Goal: Use online tool/utility: Utilize a website feature to perform a specific function

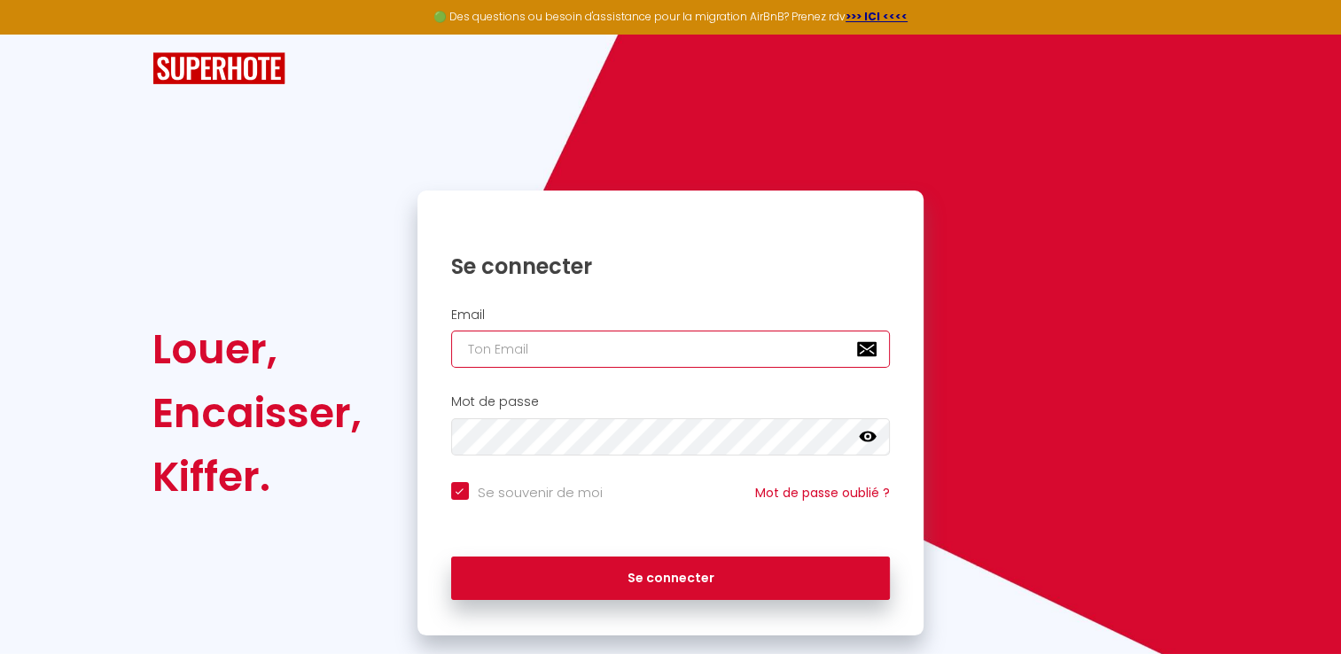
click at [530, 358] on input "email" at bounding box center [670, 348] width 439 height 37
type input "[EMAIL_ADDRESS][DOMAIN_NAME]"
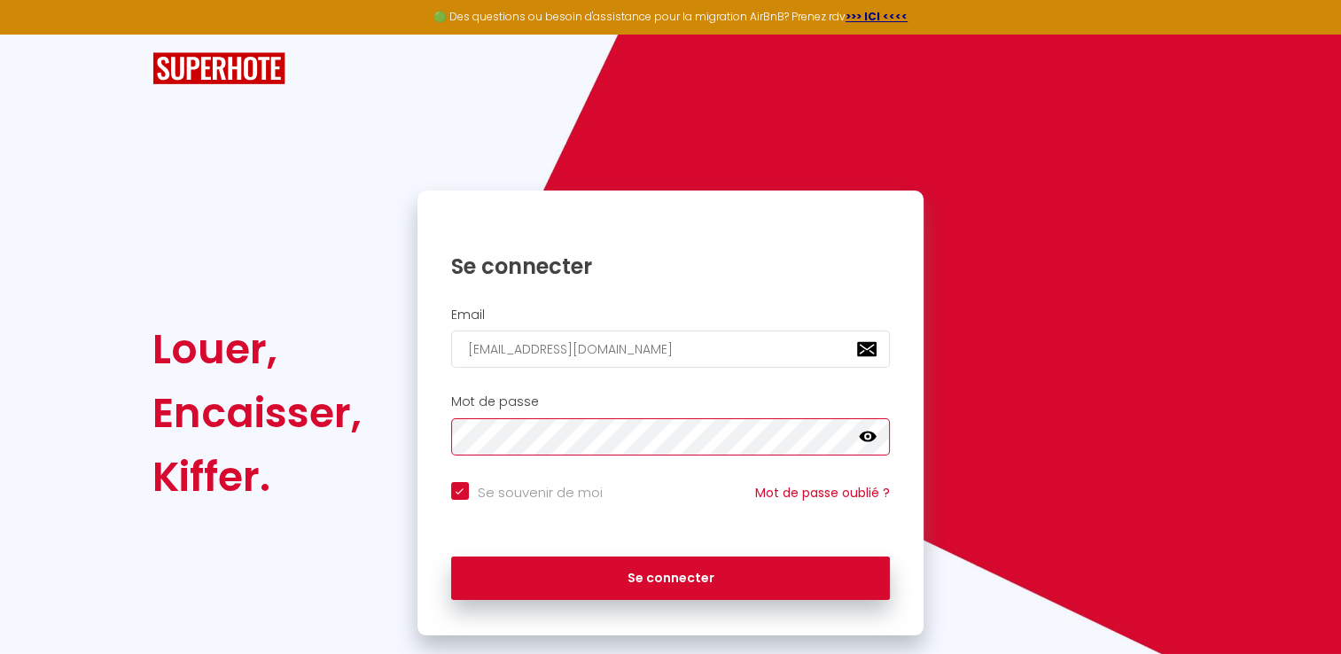
click at [451, 556] on button "Se connecter" at bounding box center [670, 578] width 439 height 44
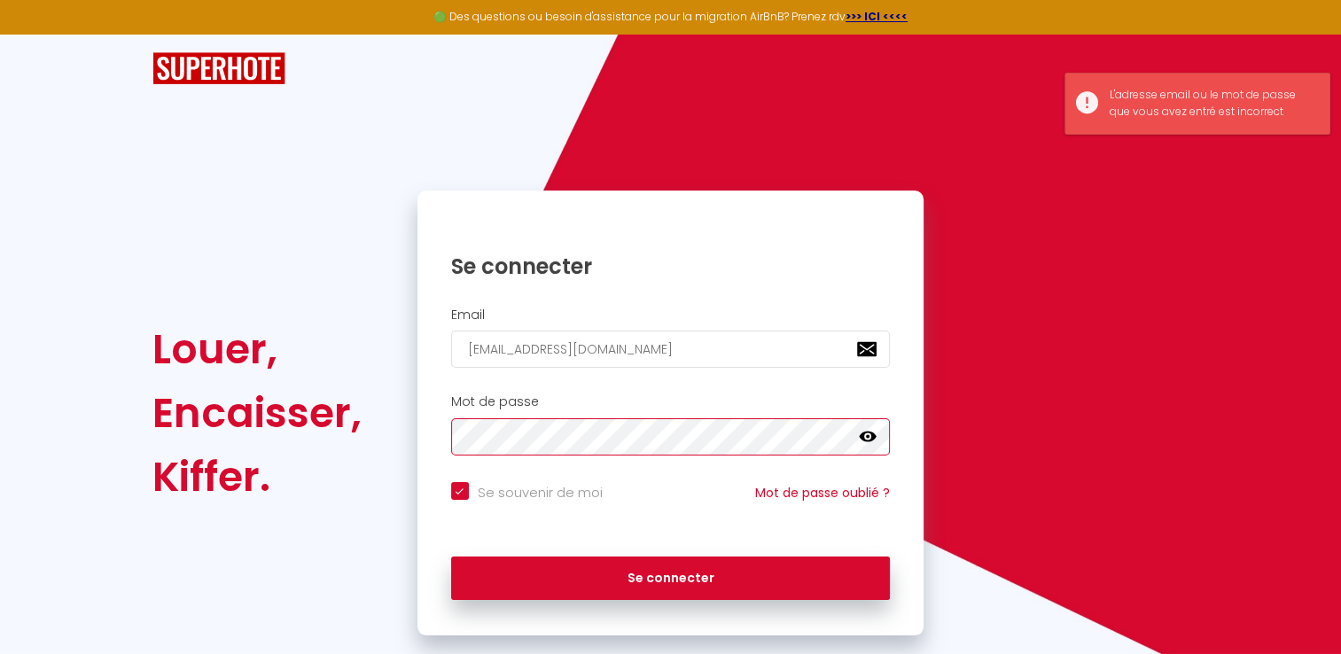
click at [451, 556] on button "Se connecter" at bounding box center [670, 578] width 439 height 44
checkbox input "true"
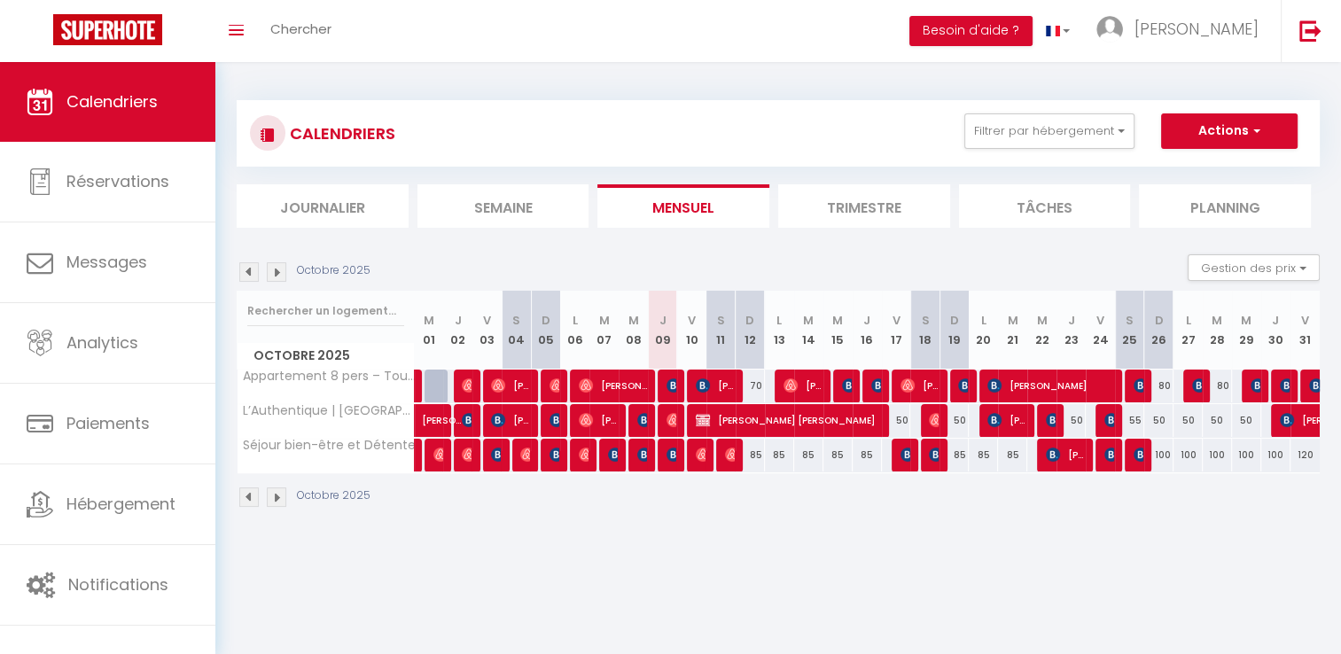
click at [249, 279] on img at bounding box center [248, 271] width 19 height 19
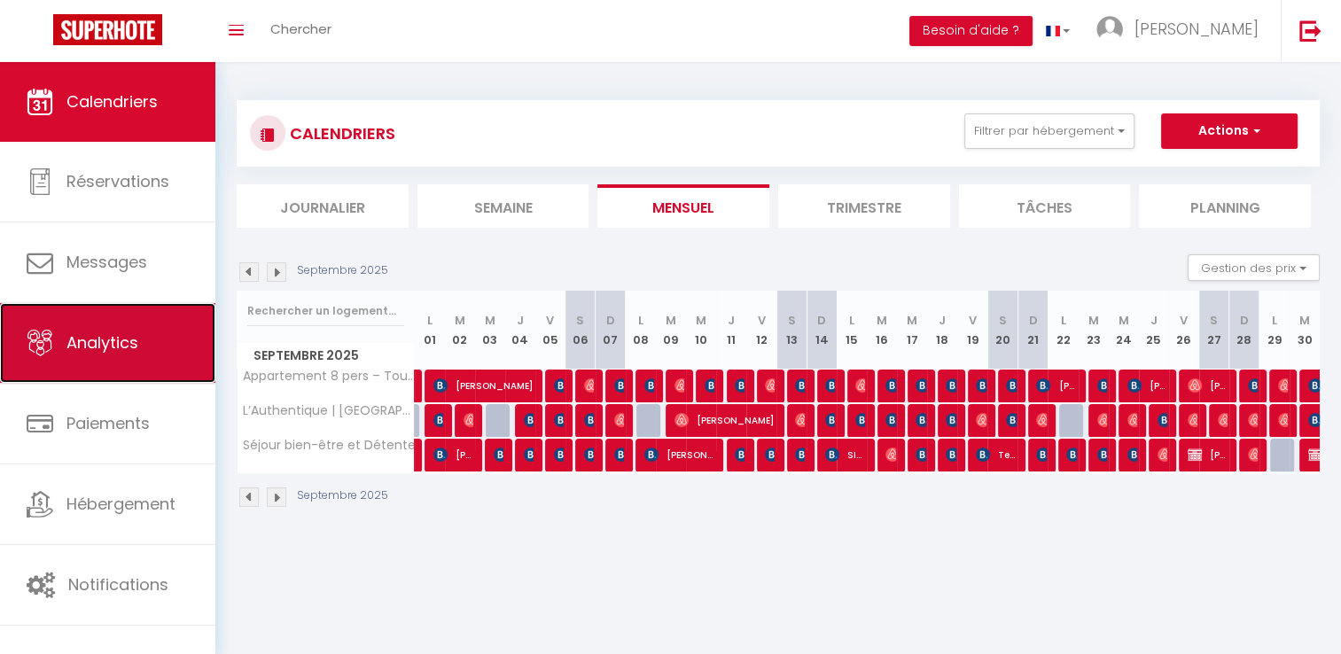
click at [120, 360] on link "Analytics" at bounding box center [107, 343] width 215 height 80
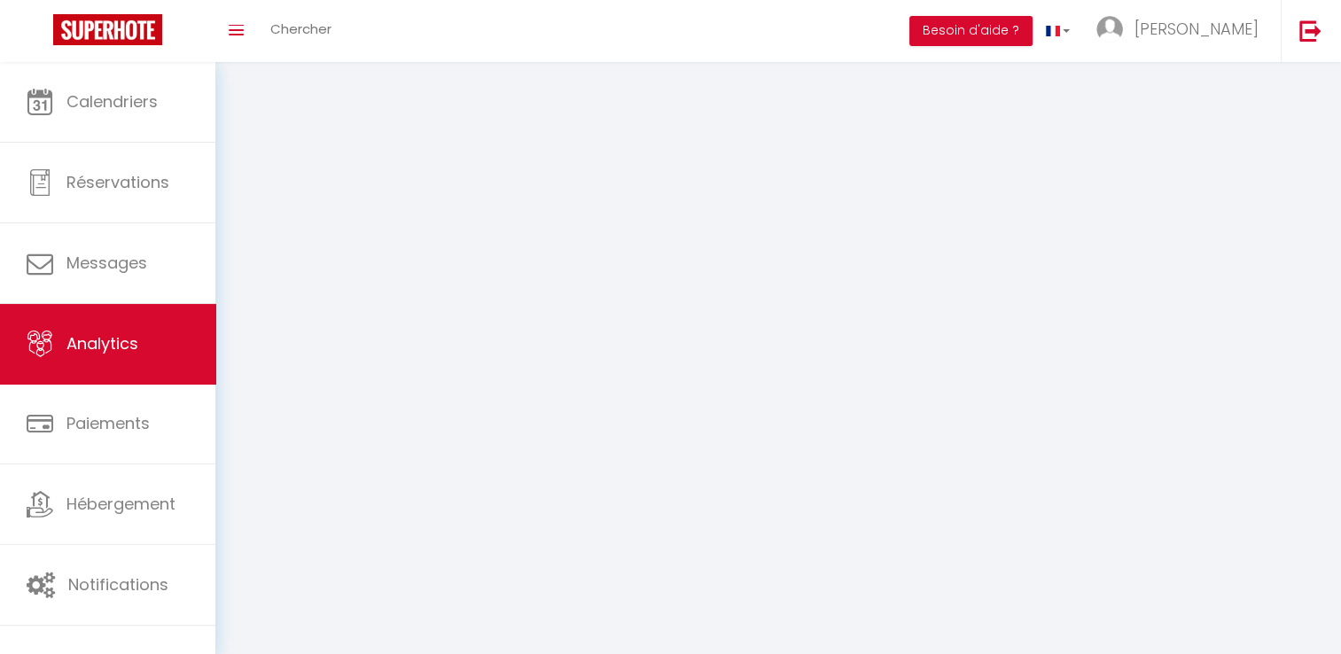
select select "2025"
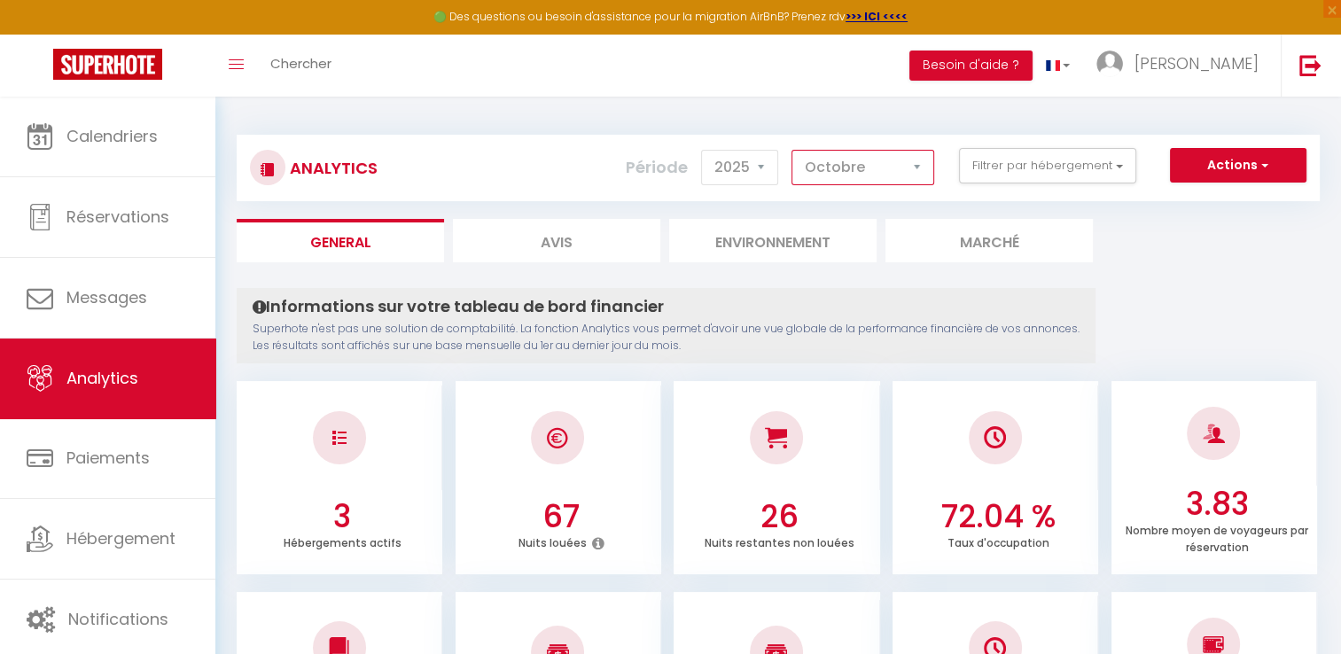
click at [877, 172] on select "[PERSON_NAME] Mars [PERSON_NAME] Juin Juillet Août Septembre Octobre Novembre D…" at bounding box center [862, 167] width 143 height 35
select select "9"
click at [792, 150] on select "[PERSON_NAME] Mars [PERSON_NAME] Juin Juillet Août Septembre Octobre Novembre D…" at bounding box center [862, 167] width 143 height 35
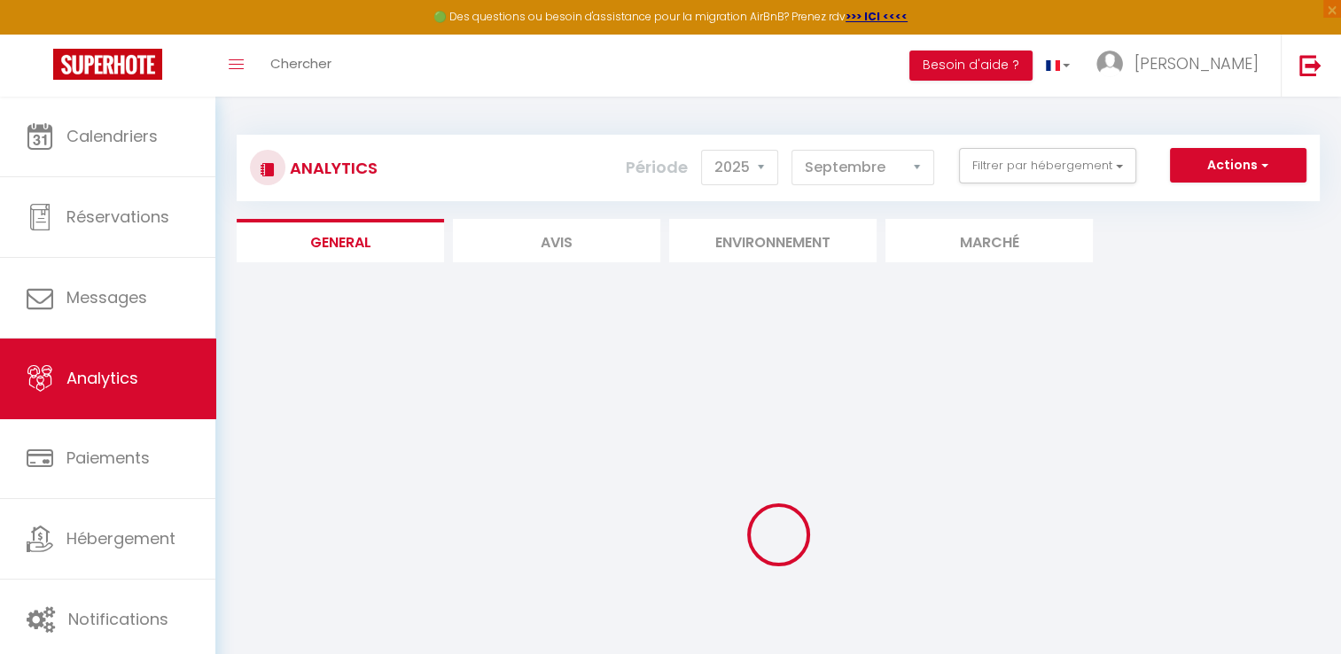
click at [1170, 303] on div at bounding box center [778, 535] width 1083 height 494
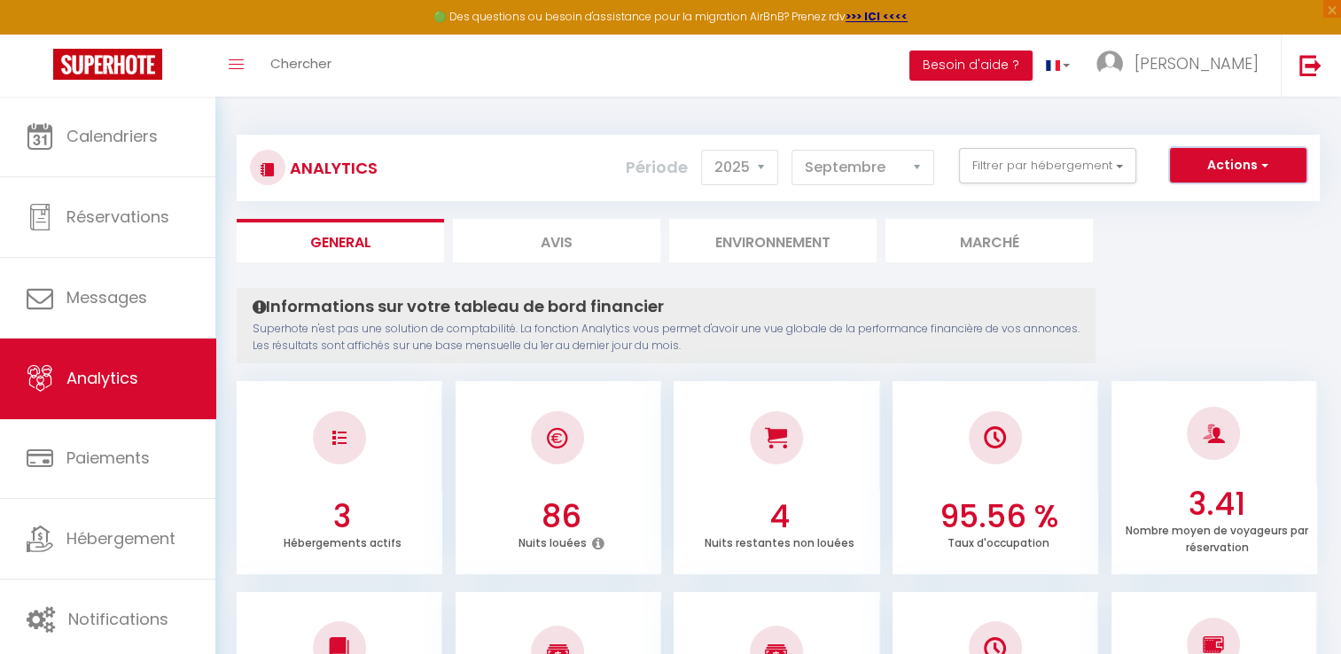
click at [1239, 166] on button "Actions" at bounding box center [1238, 165] width 136 height 35
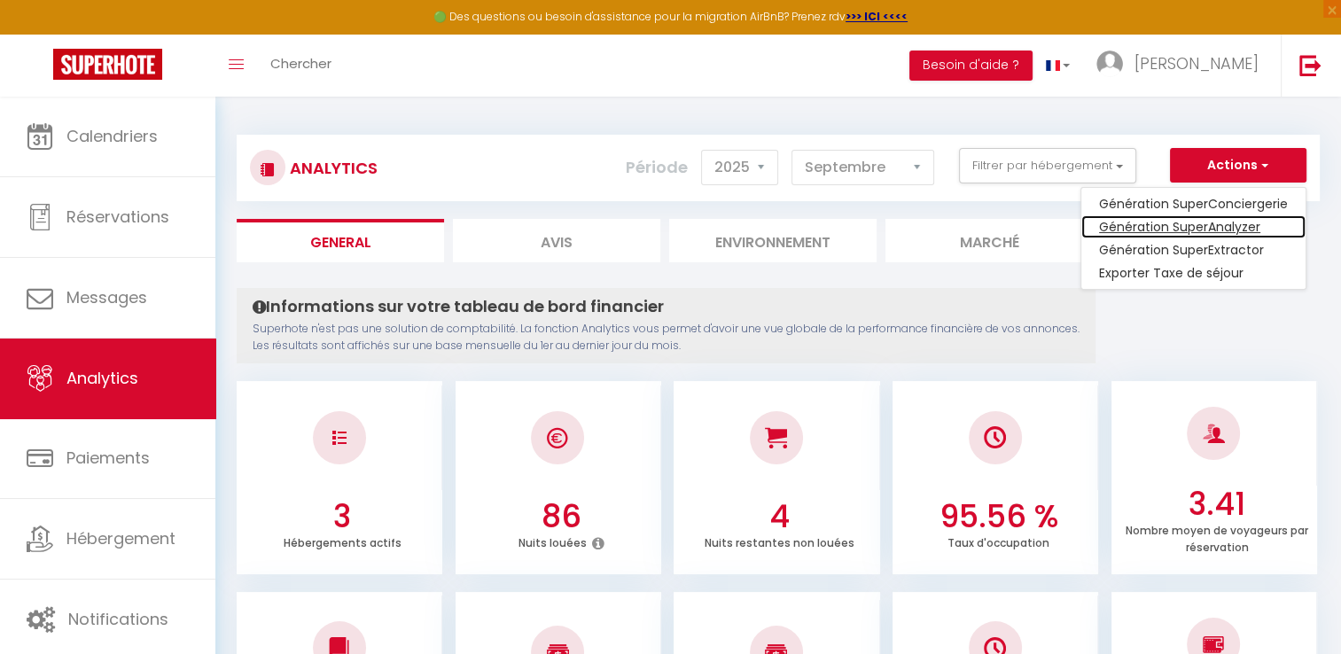
click at [1204, 225] on link "Génération SuperAnalyzer" at bounding box center [1193, 226] width 224 height 23
type input "[EMAIL_ADDRESS][DOMAIN_NAME]"
select select
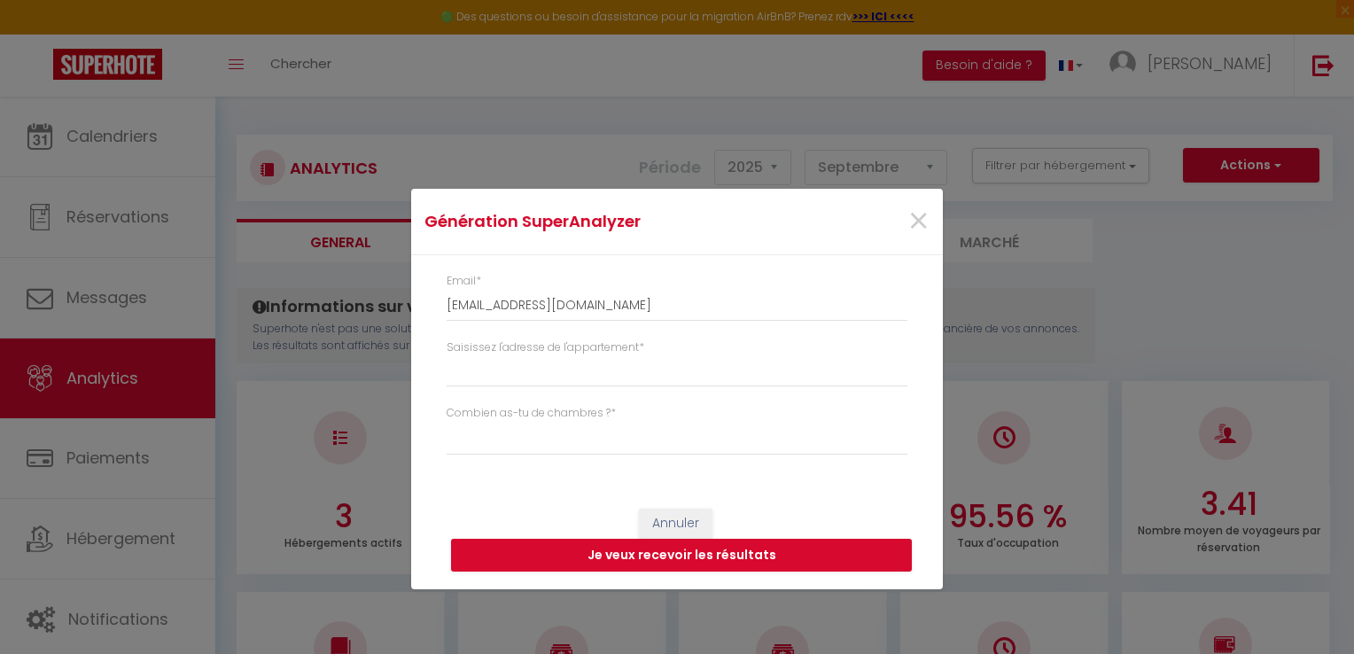
click at [507, 389] on div "Saisissez l'adresse de l'appartement *" at bounding box center [677, 372] width 484 height 66
click at [522, 382] on input "Saisissez l'adresse de l'appartement *" at bounding box center [677, 371] width 461 height 32
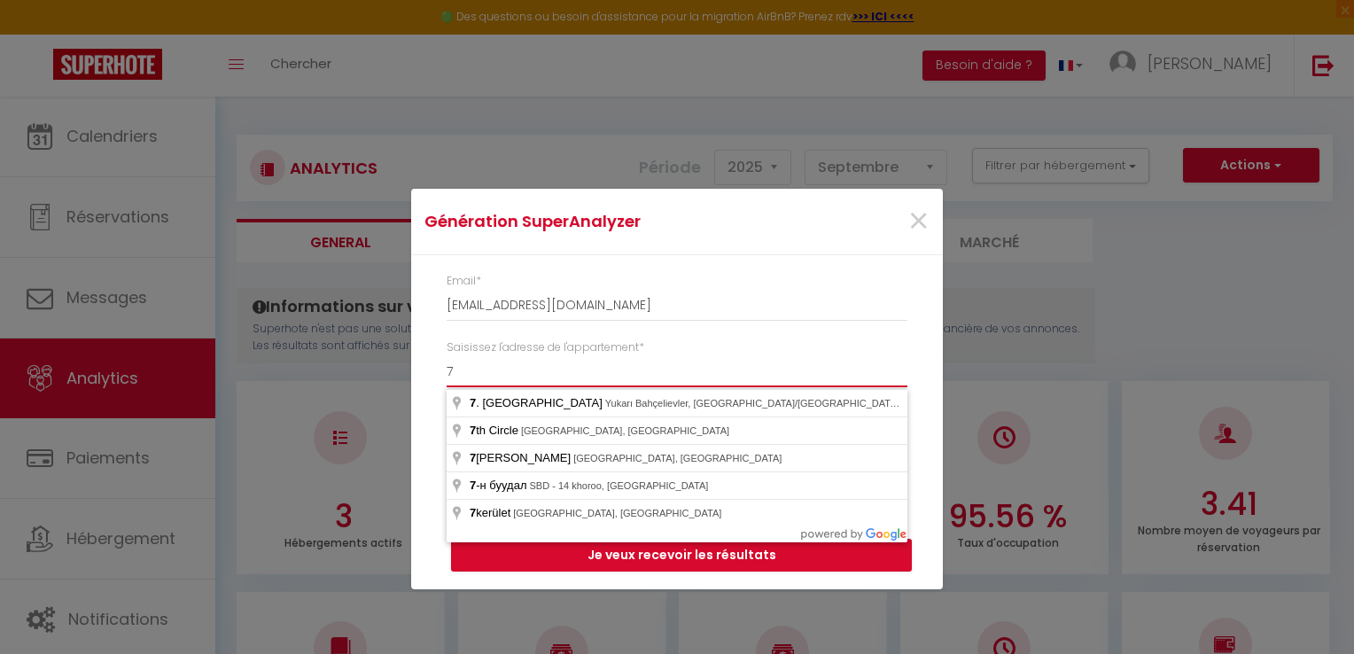
type input "7"
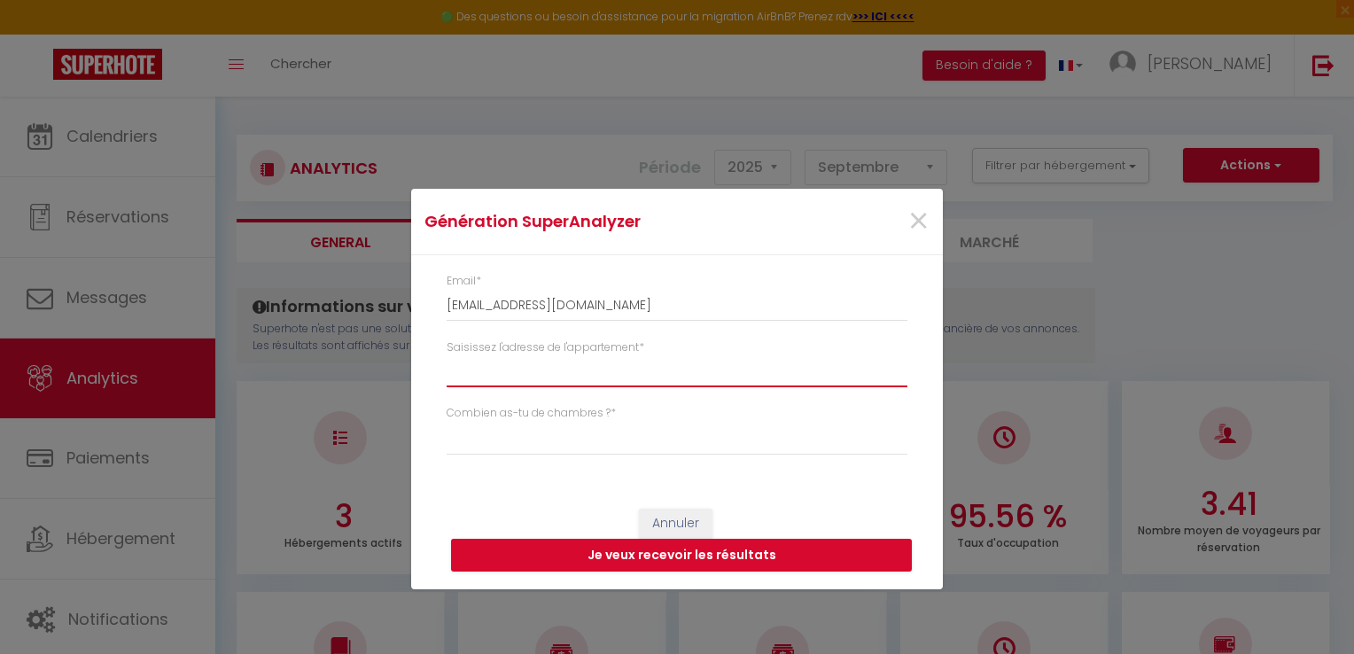
type input "1"
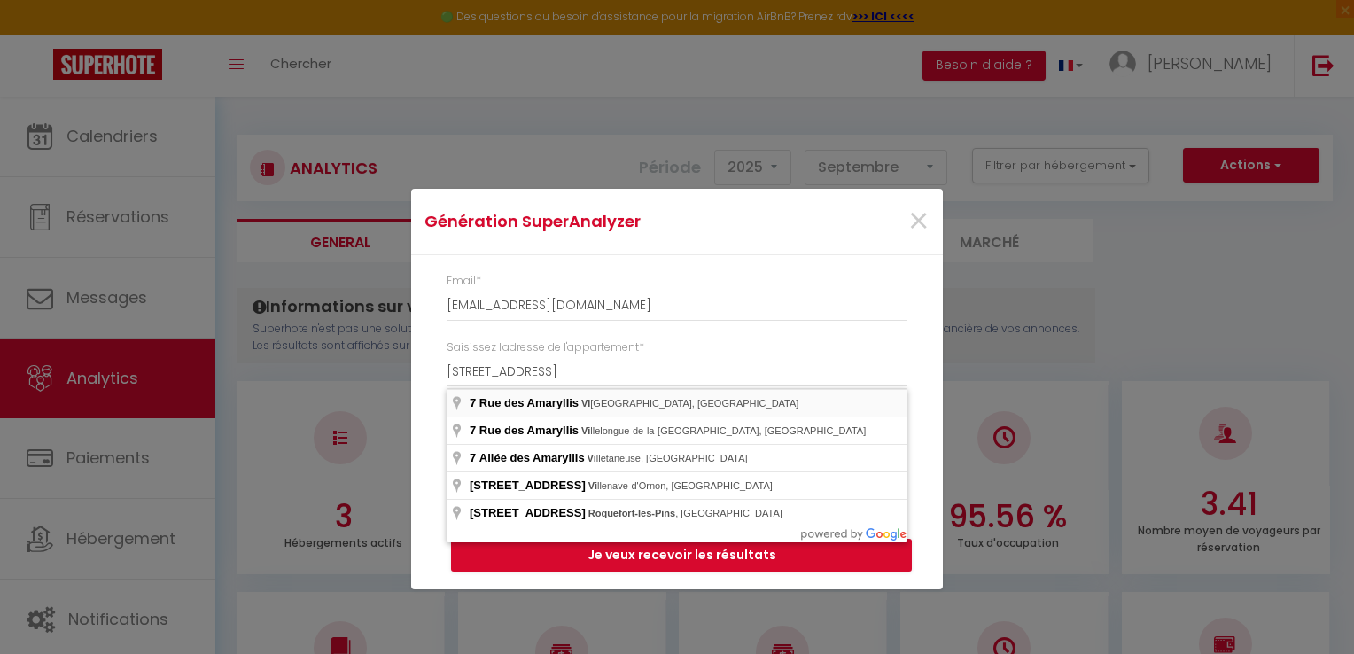
type input "[STREET_ADDRESS]"
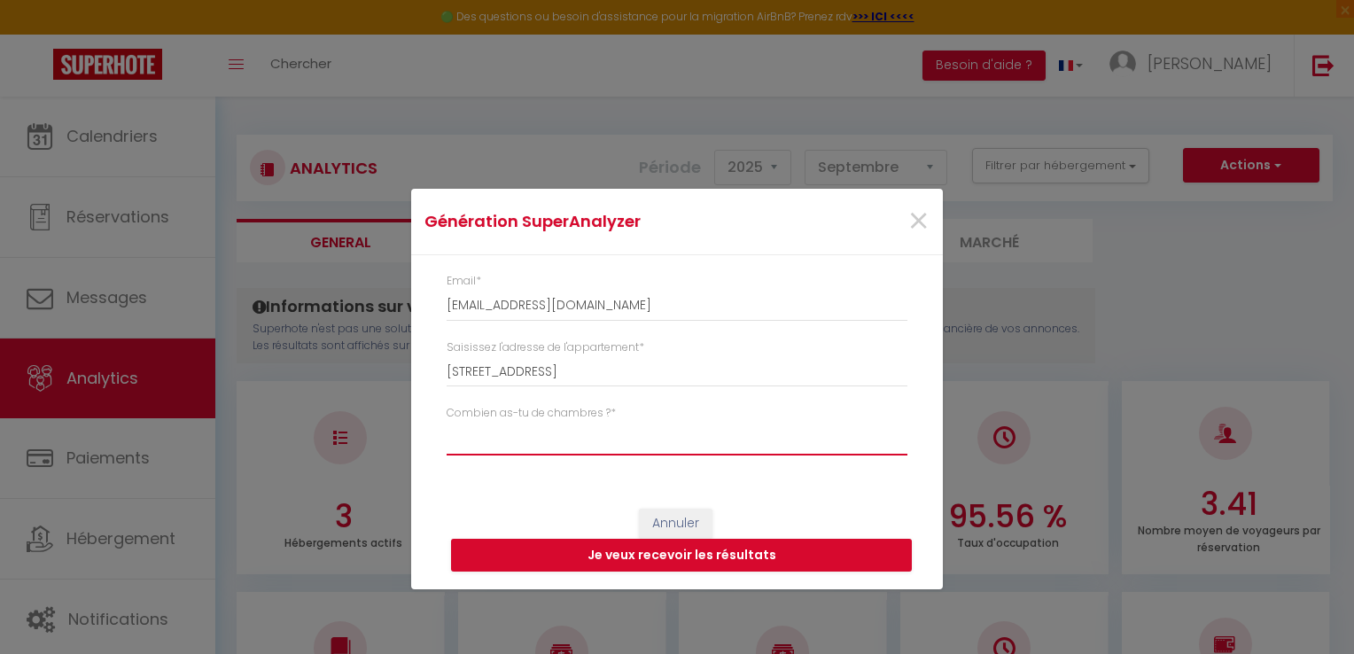
click at [535, 442] on select "Studio 1 chambre 2 chambres 3 chambres 4 chambres +" at bounding box center [677, 439] width 461 height 34
click at [447, 422] on select "Studio 1 chambre 2 chambres 3 chambres 4 chambres +" at bounding box center [677, 439] width 461 height 34
click at [555, 431] on select "Studio 1 chambre 2 chambres 3 chambres 4 chambres +" at bounding box center [677, 439] width 461 height 34
select select "t4"
click at [447, 422] on select "Studio 1 chambre 2 chambres 3 chambres 4 chambres +" at bounding box center [677, 439] width 461 height 34
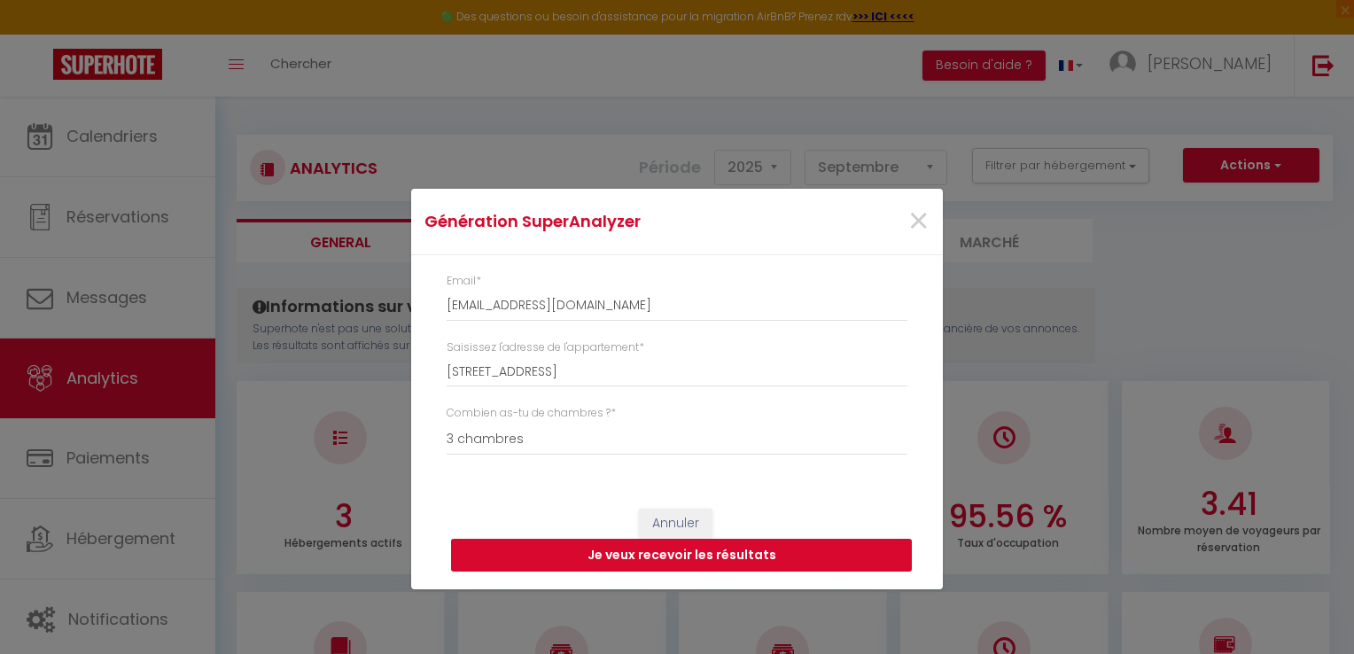
click at [688, 543] on button "Je veux recevoir les résultats" at bounding box center [681, 556] width 461 height 34
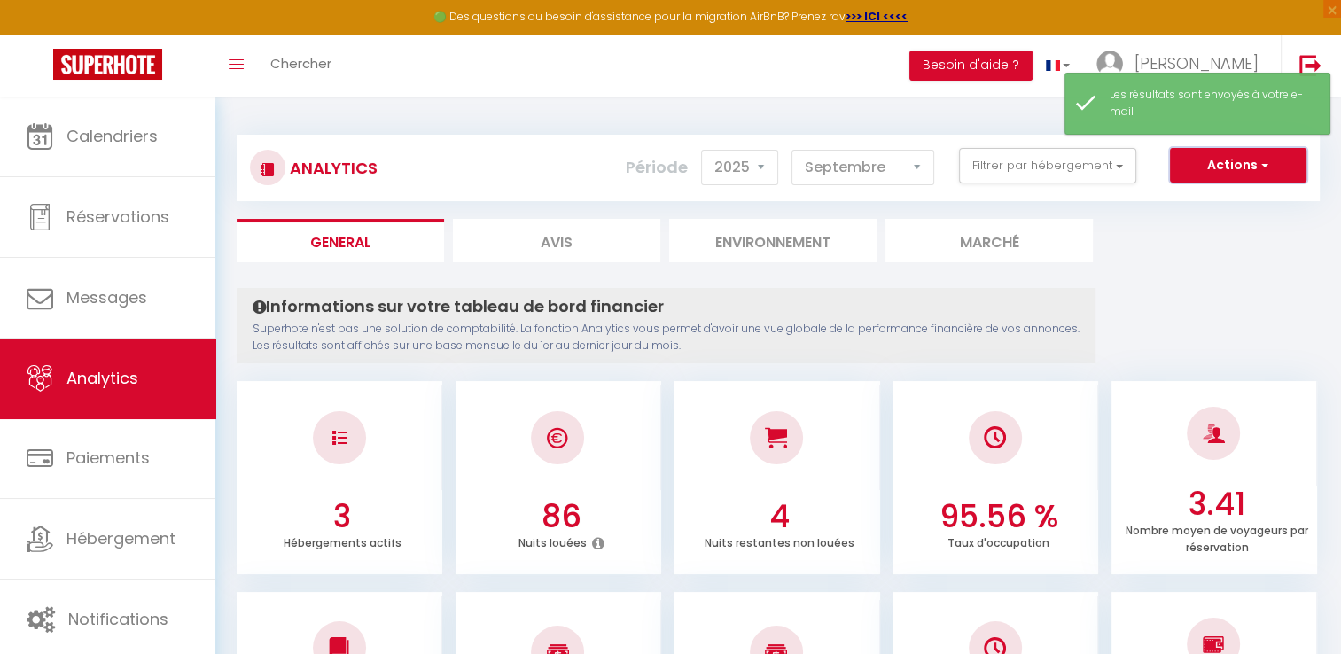
click at [1258, 149] on button "Actions" at bounding box center [1238, 165] width 136 height 35
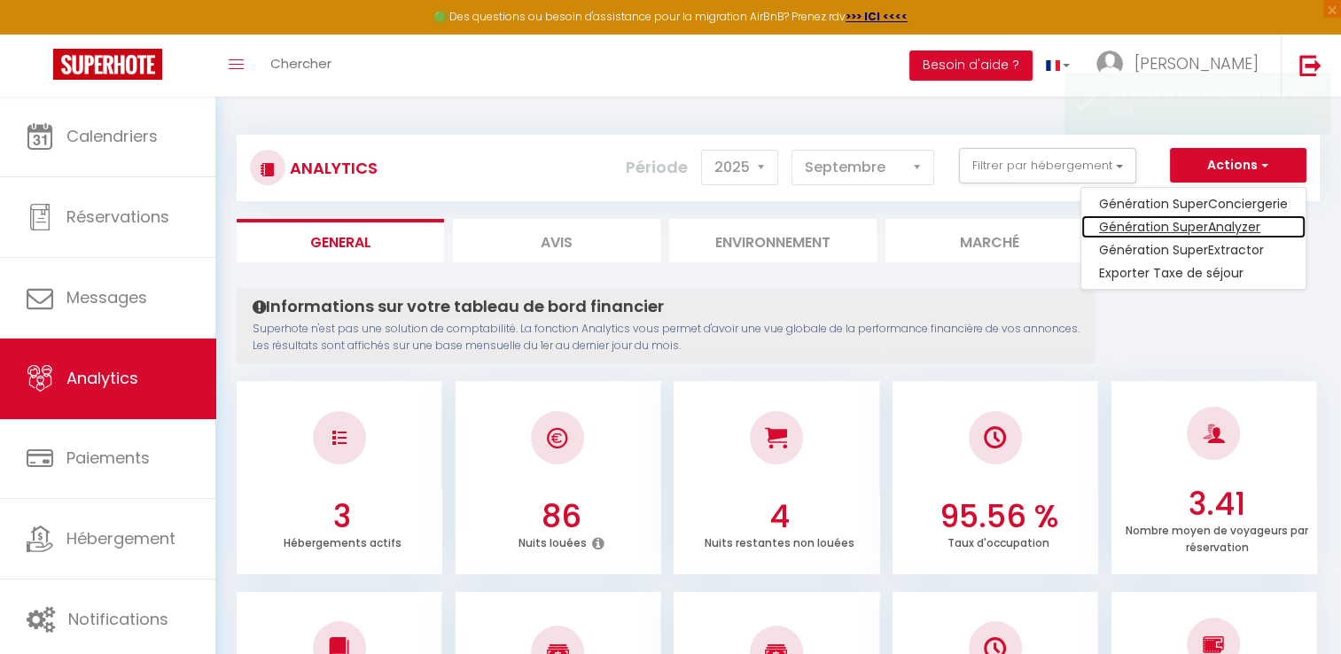
click at [1248, 237] on link "Génération SuperAnalyzer" at bounding box center [1193, 226] width 224 height 23
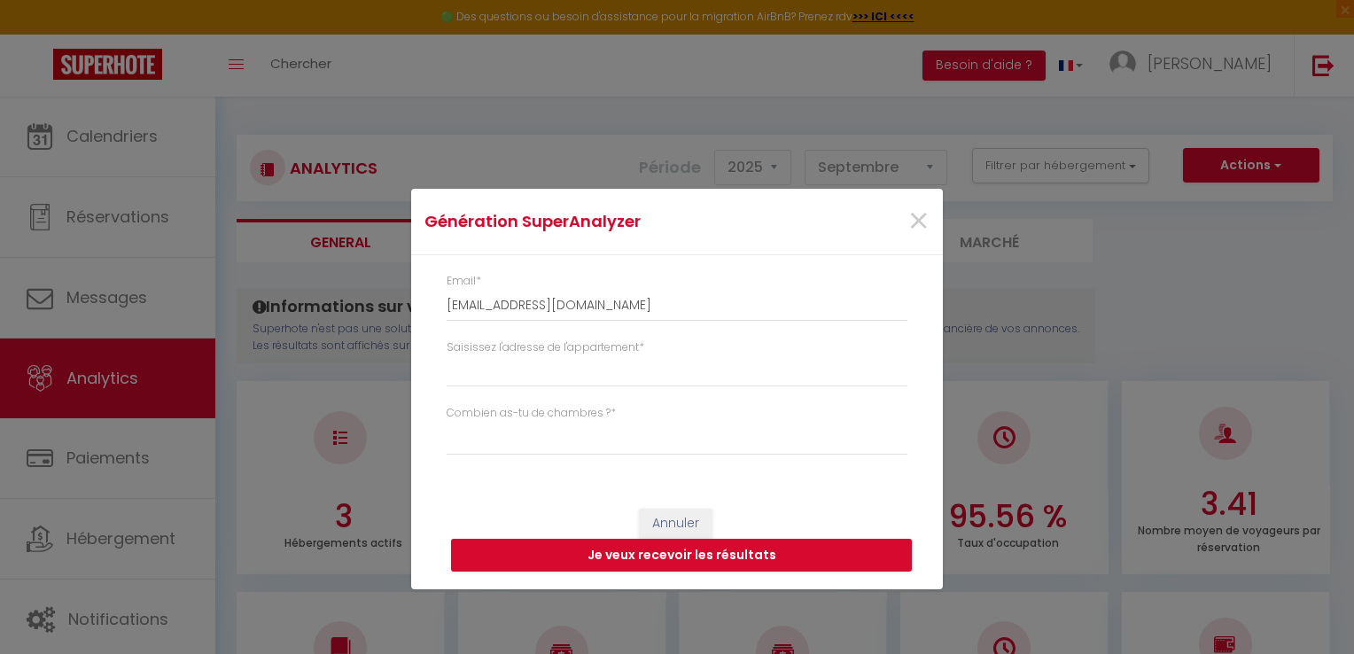
click at [577, 392] on div "Saisissez l'adresse de l'appartement *" at bounding box center [677, 372] width 484 height 66
click at [581, 381] on input "Saisissez l'adresse de l'appartement *" at bounding box center [677, 371] width 461 height 32
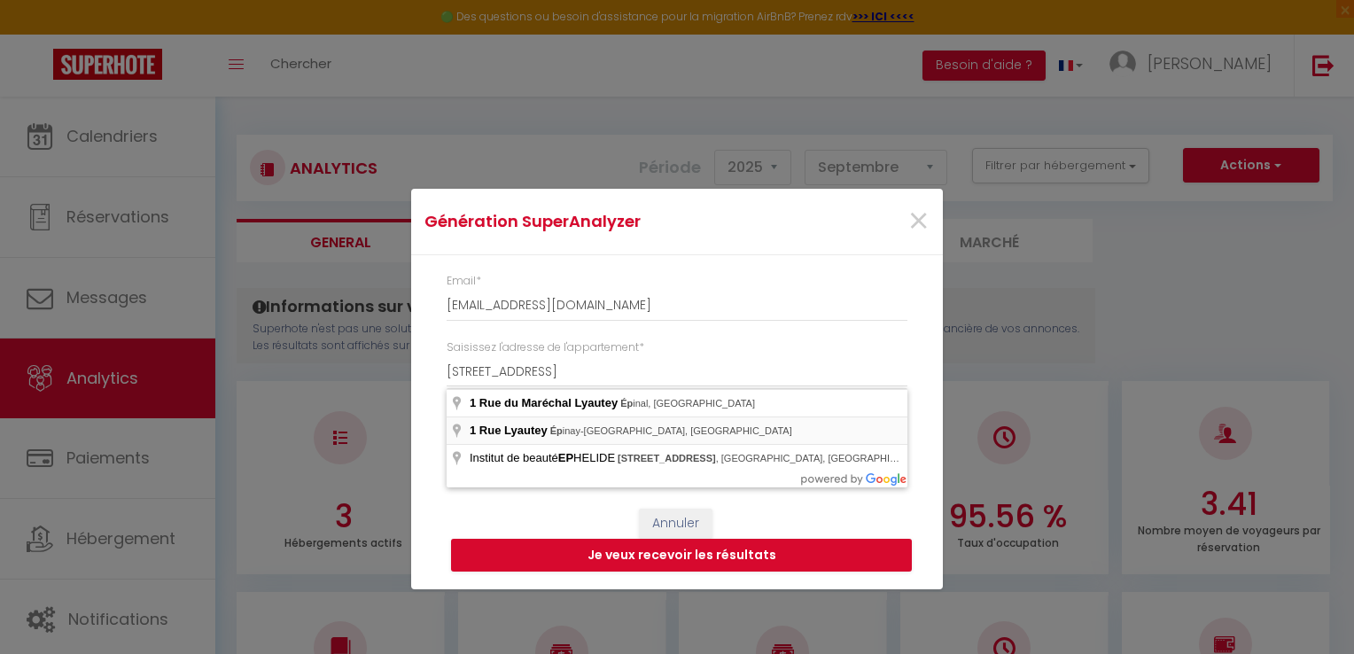
type input "[STREET_ADDRESS]"
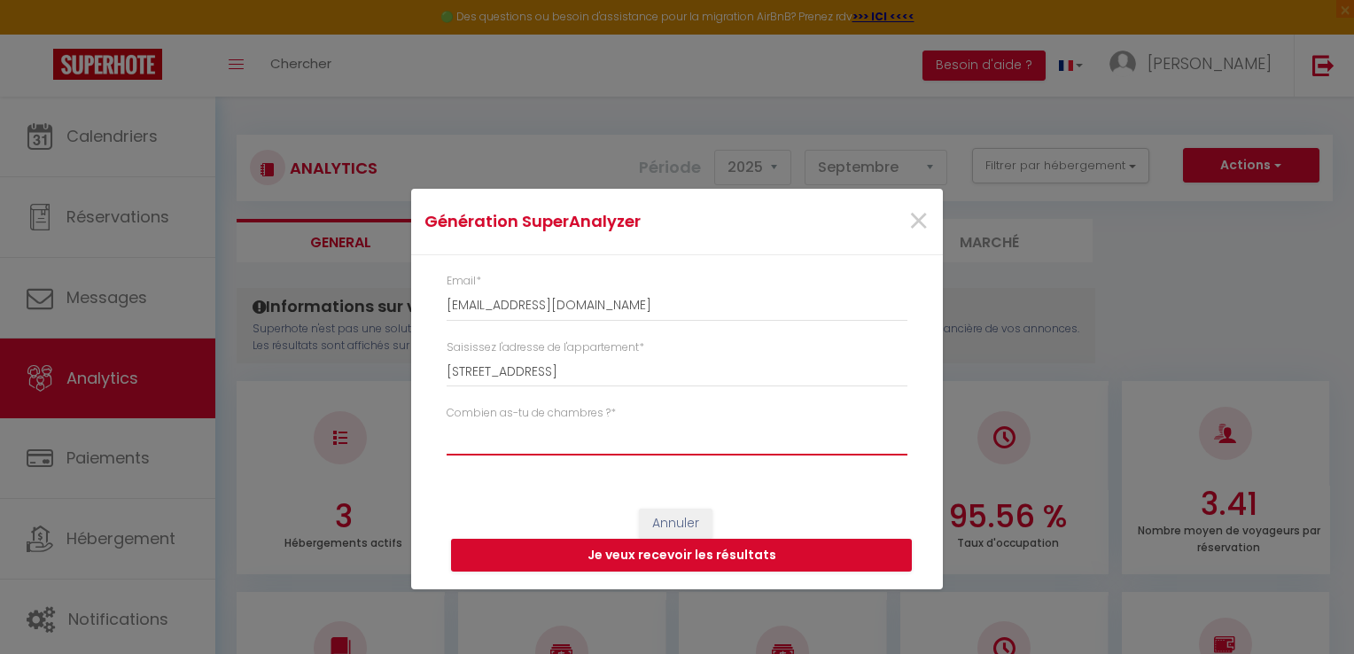
click at [553, 438] on select "Studio 1 chambre 2 chambres 3 chambres 4 chambres +" at bounding box center [677, 439] width 461 height 34
select select "t4"
click at [447, 422] on select "Studio 1 chambre 2 chambres 3 chambres 4 chambres +" at bounding box center [677, 439] width 461 height 34
click at [619, 551] on button "Je veux recevoir les résultats" at bounding box center [681, 556] width 461 height 34
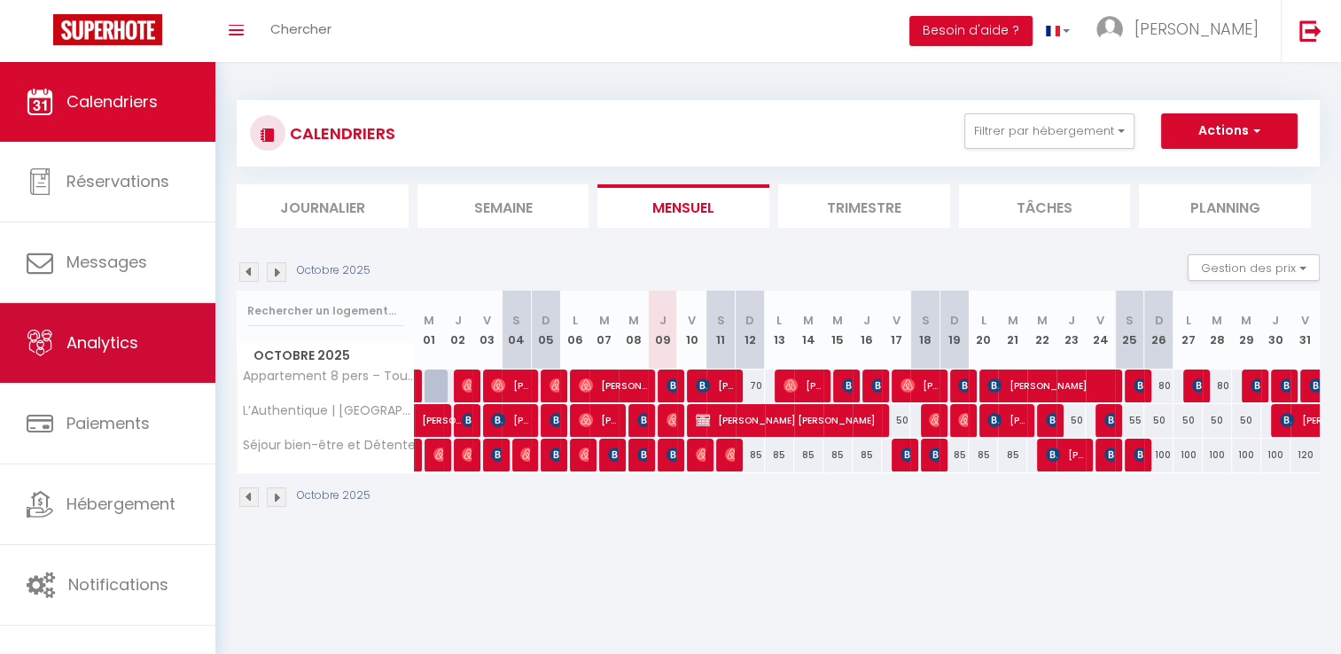
click at [147, 364] on link "Analytics" at bounding box center [107, 343] width 215 height 80
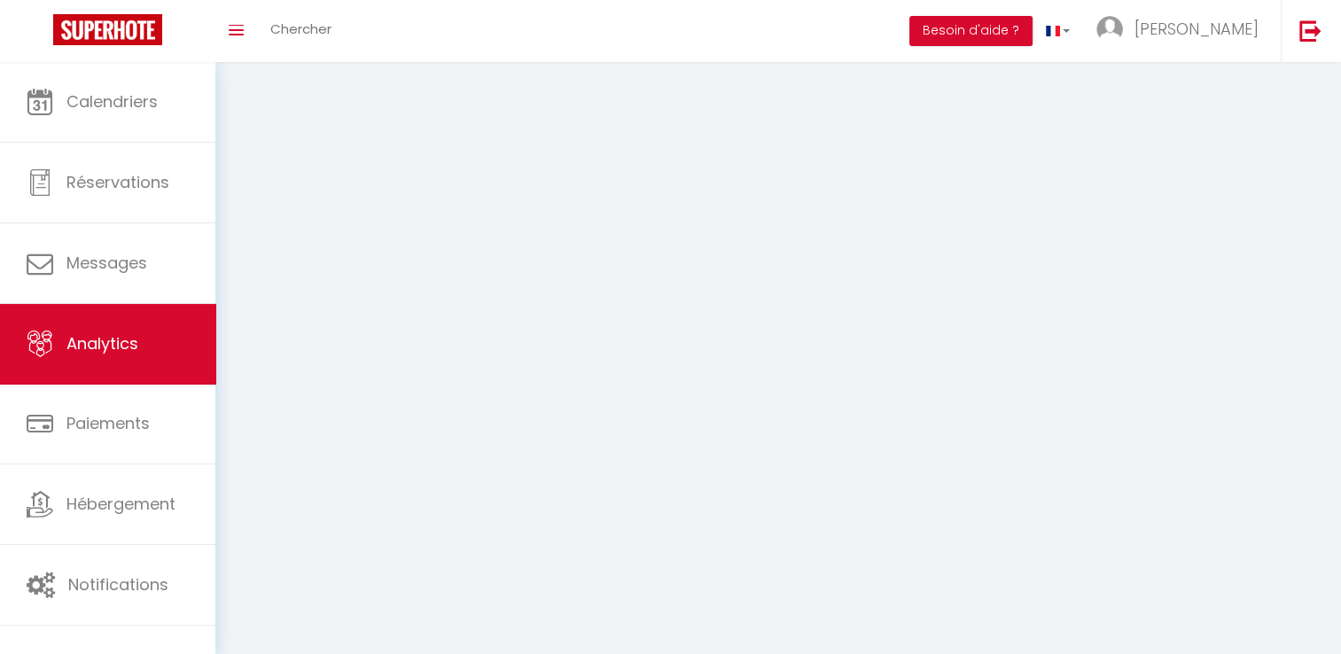
select select "2025"
select select "10"
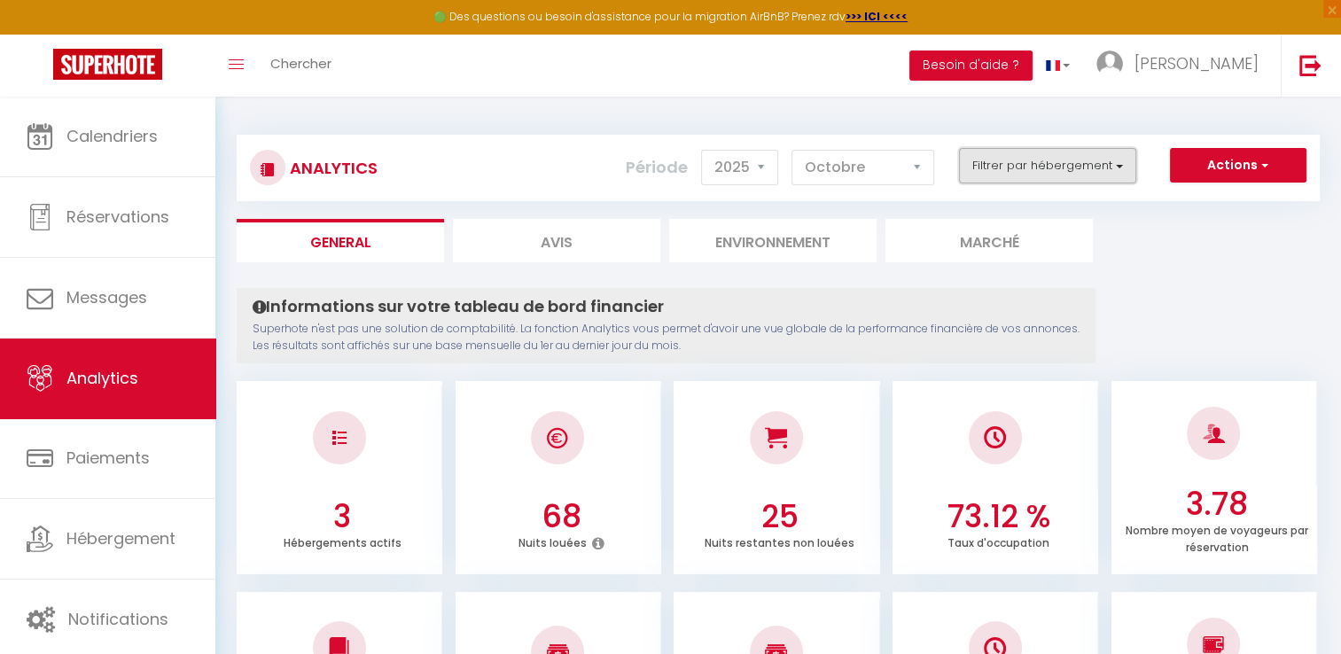
click at [1073, 165] on button "Filtrer par hébergement" at bounding box center [1047, 165] width 177 height 35
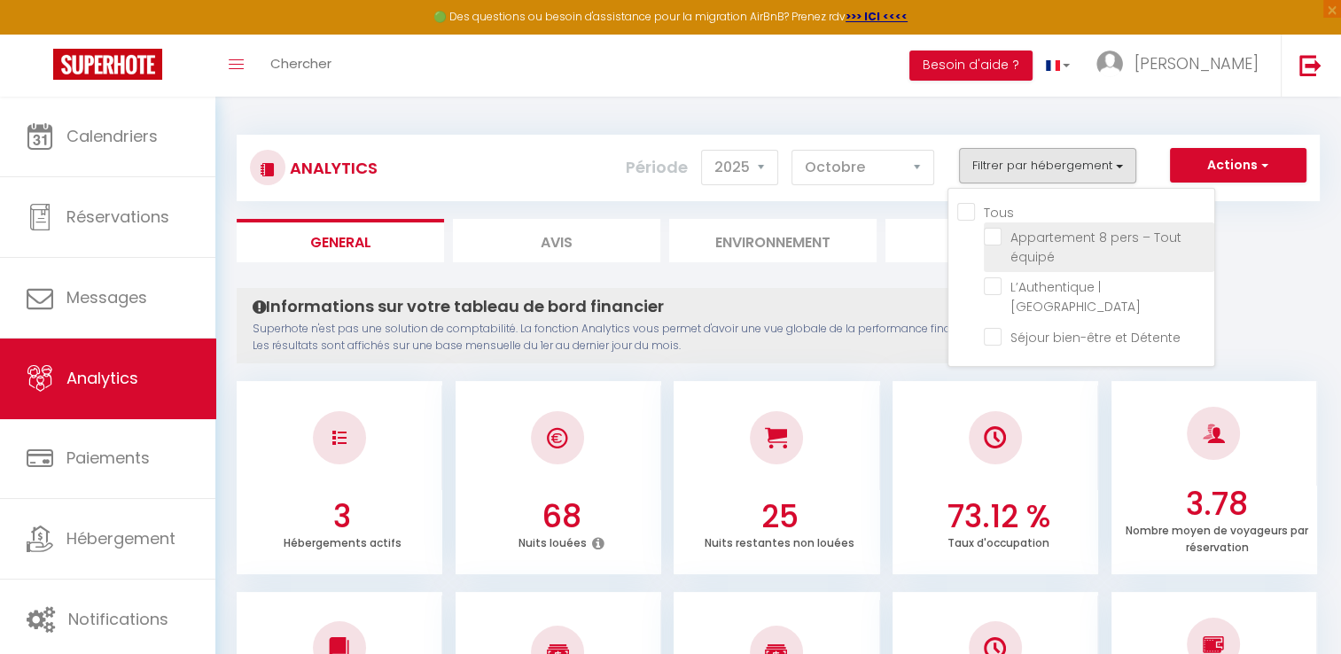
click at [1063, 250] on label "Appartement 8 pers – Tout équipé" at bounding box center [1101, 247] width 201 height 39
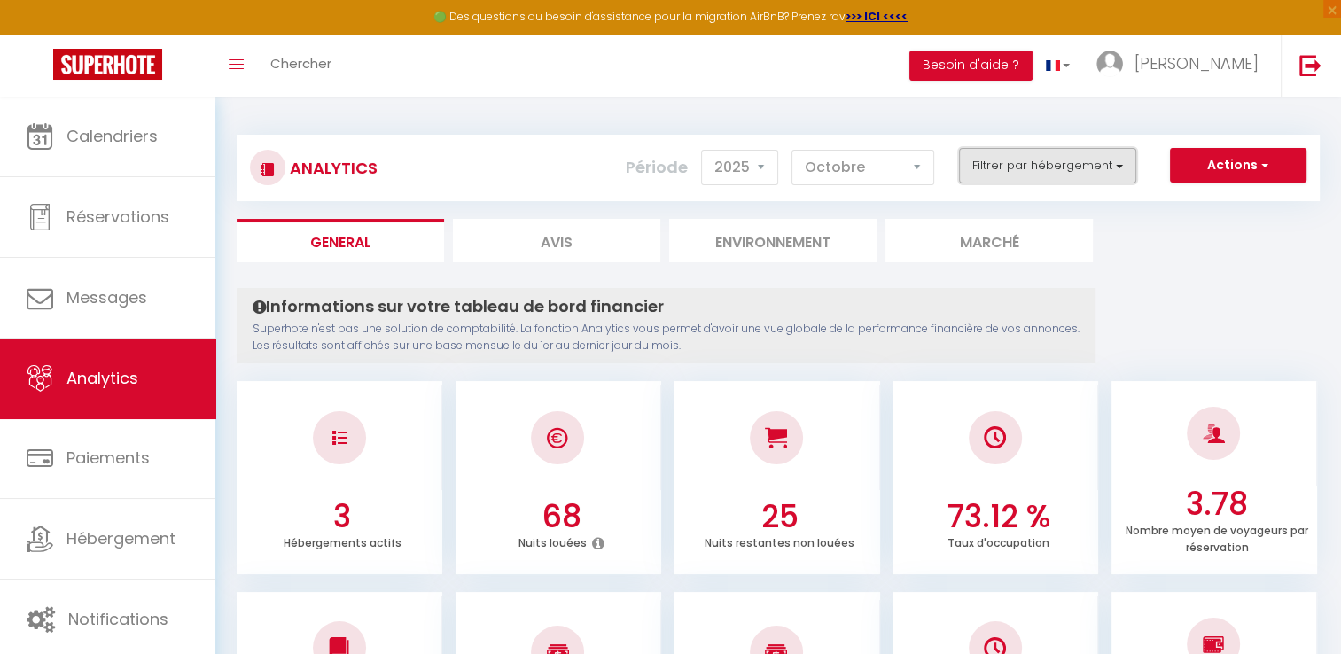
click at [1086, 175] on button "Filtrer par hébergement" at bounding box center [1047, 165] width 177 height 35
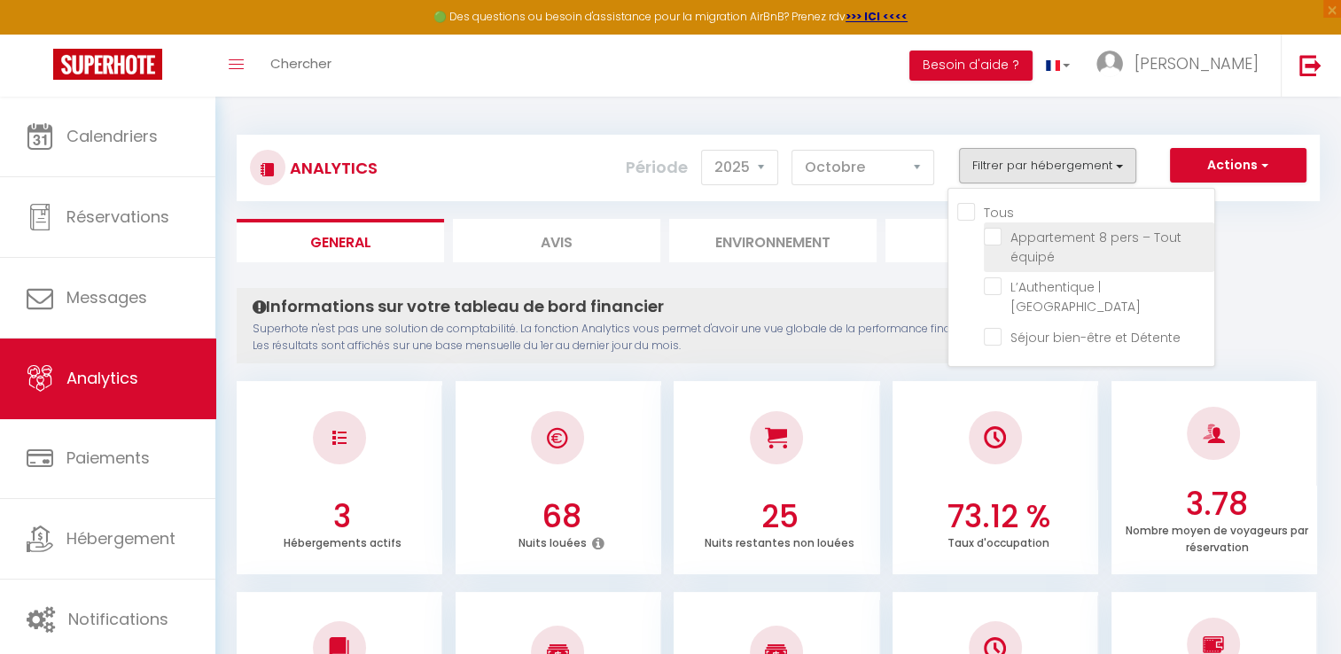
click at [1003, 236] on équipé "checkbox" at bounding box center [1098, 237] width 230 height 18
checkbox équipé "true"
checkbox Centre "false"
checkbox Détente "false"
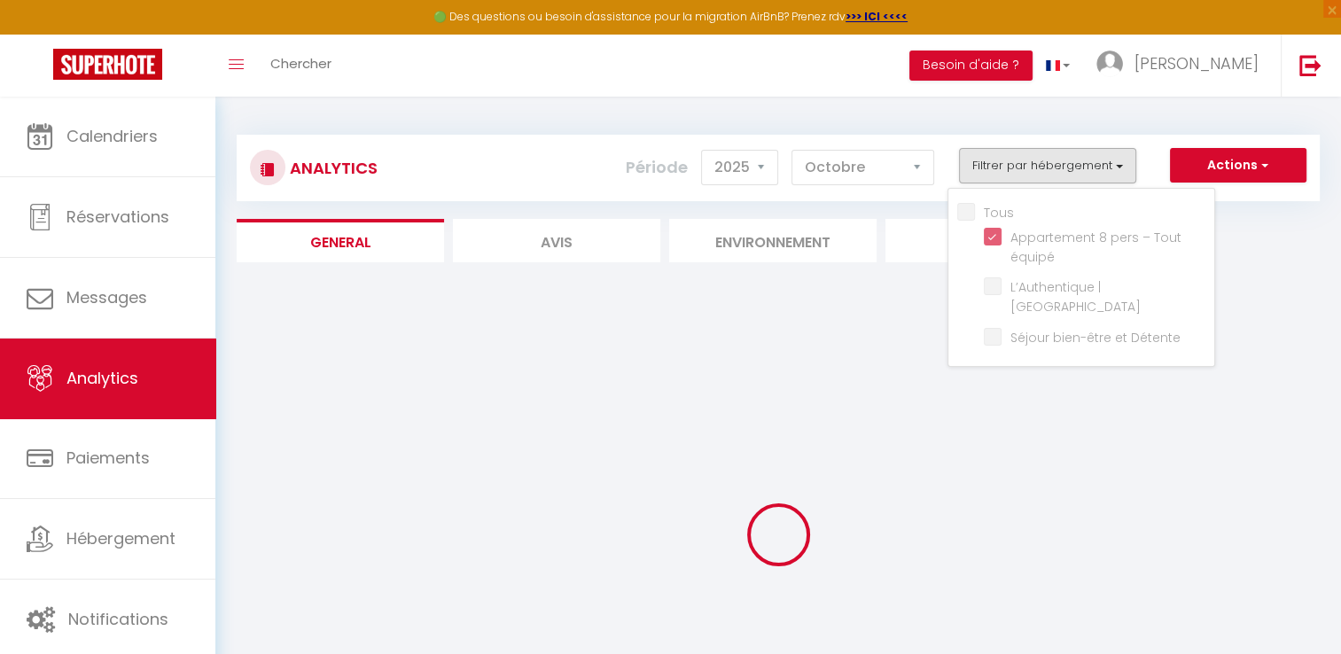
checkbox Centre "false"
checkbox Détente "false"
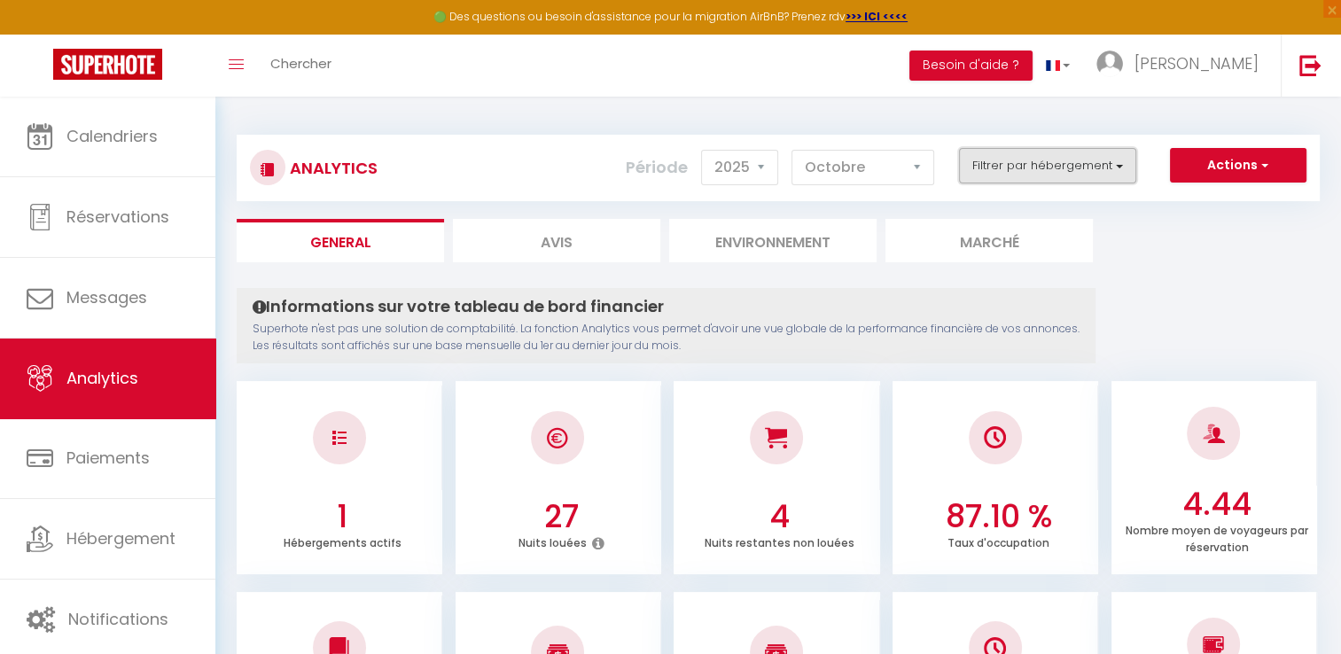
click at [1050, 172] on button "Filtrer par hébergement" at bounding box center [1047, 165] width 177 height 35
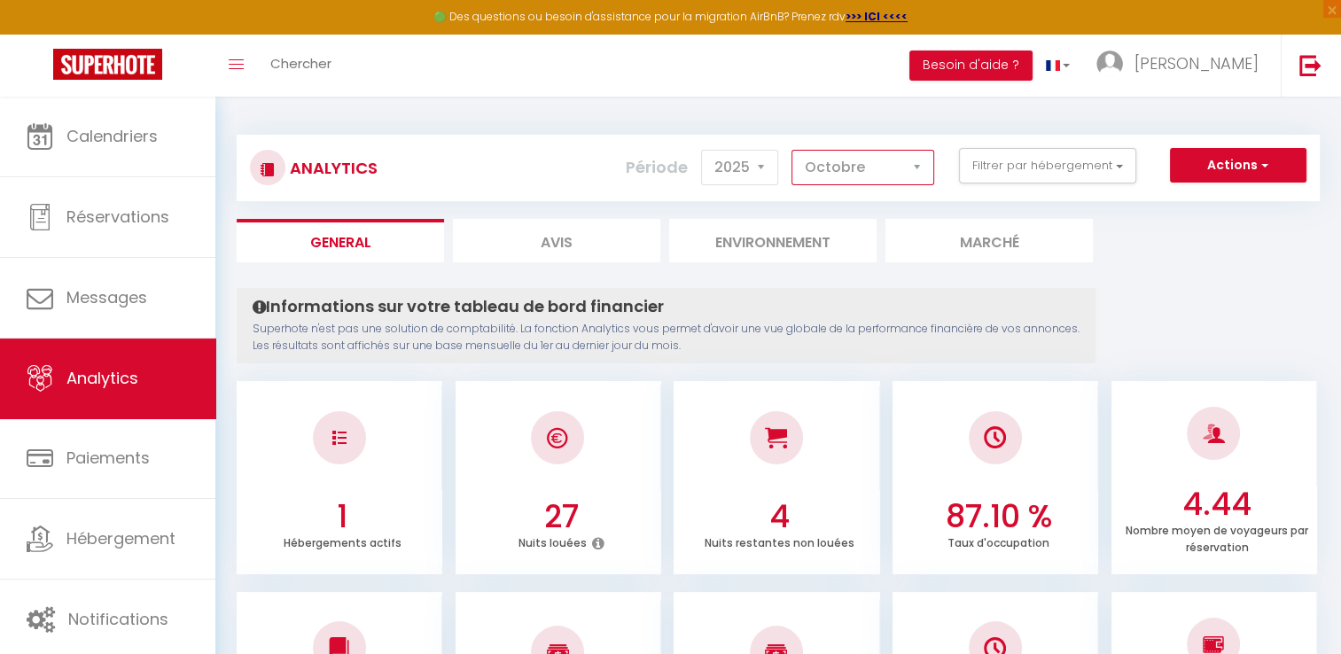
click at [868, 151] on select "[PERSON_NAME] Mars [PERSON_NAME] Juin Juillet Août Septembre Octobre Novembre D…" at bounding box center [862, 167] width 143 height 35
select select "9"
click at [792, 150] on select "[PERSON_NAME] Mars [PERSON_NAME] Juin Juillet Août Septembre Octobre Novembre D…" at bounding box center [862, 167] width 143 height 35
click at [1240, 163] on button "Actions" at bounding box center [1238, 165] width 136 height 35
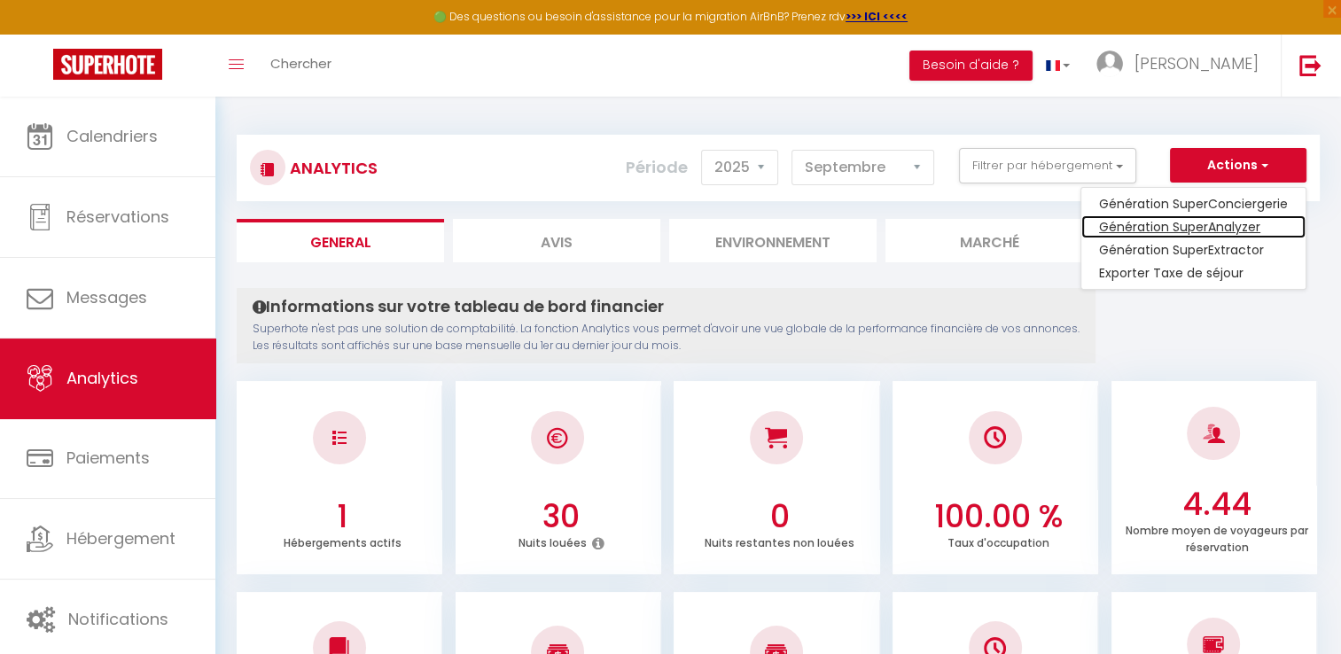
click at [1200, 228] on link "Génération SuperAnalyzer" at bounding box center [1193, 226] width 224 height 23
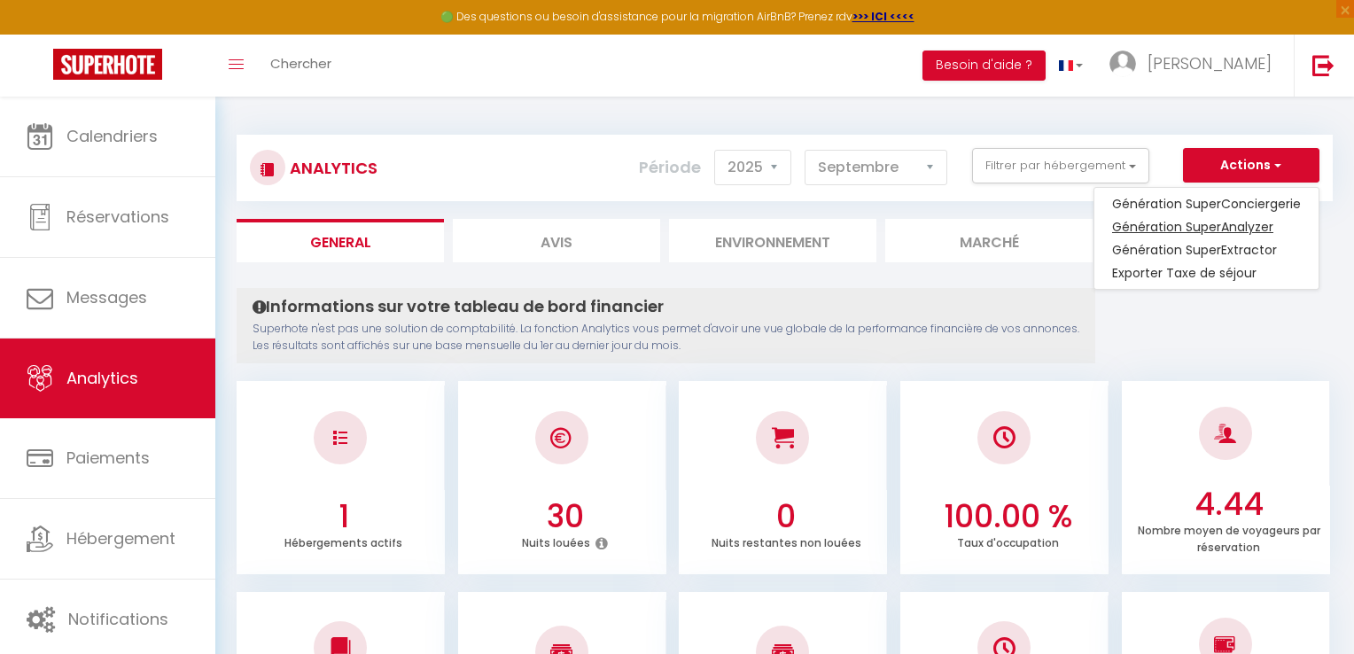
type input "[EMAIL_ADDRESS][DOMAIN_NAME]"
select select
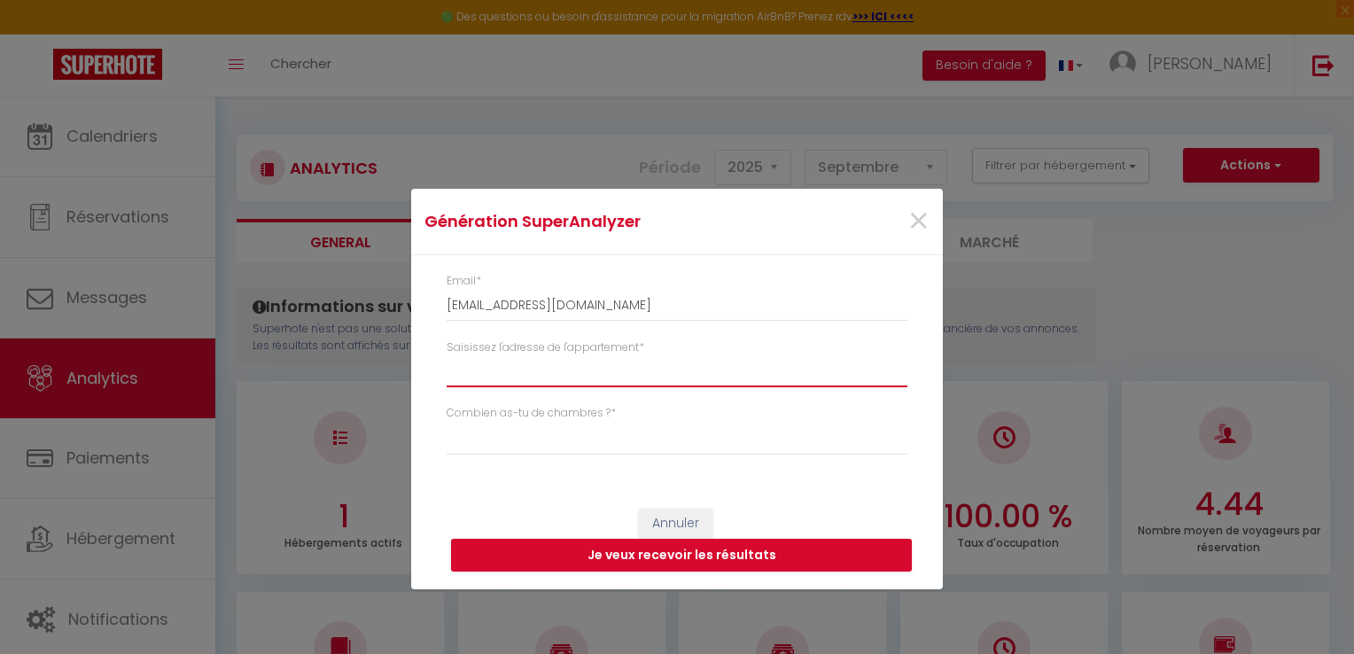
click at [519, 369] on input "Saisissez l'adresse de l'appartement *" at bounding box center [677, 371] width 461 height 32
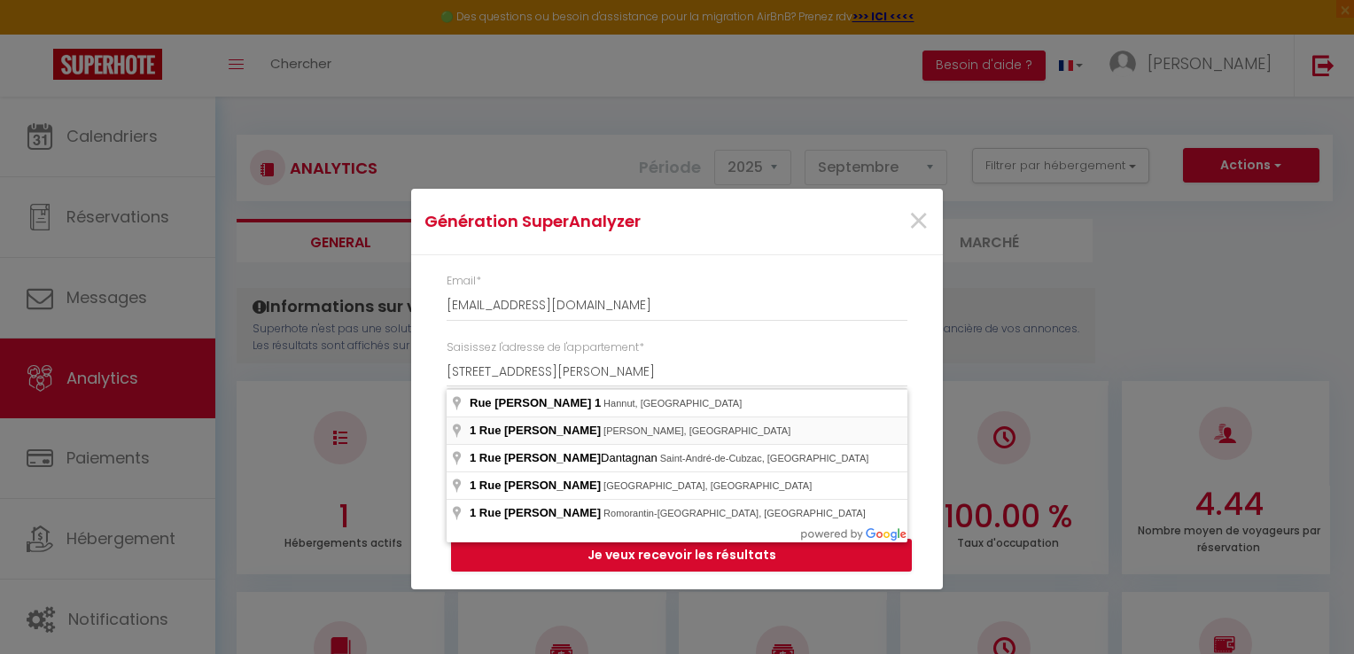
type input "1 Rue Emile Martin, Nevers, France"
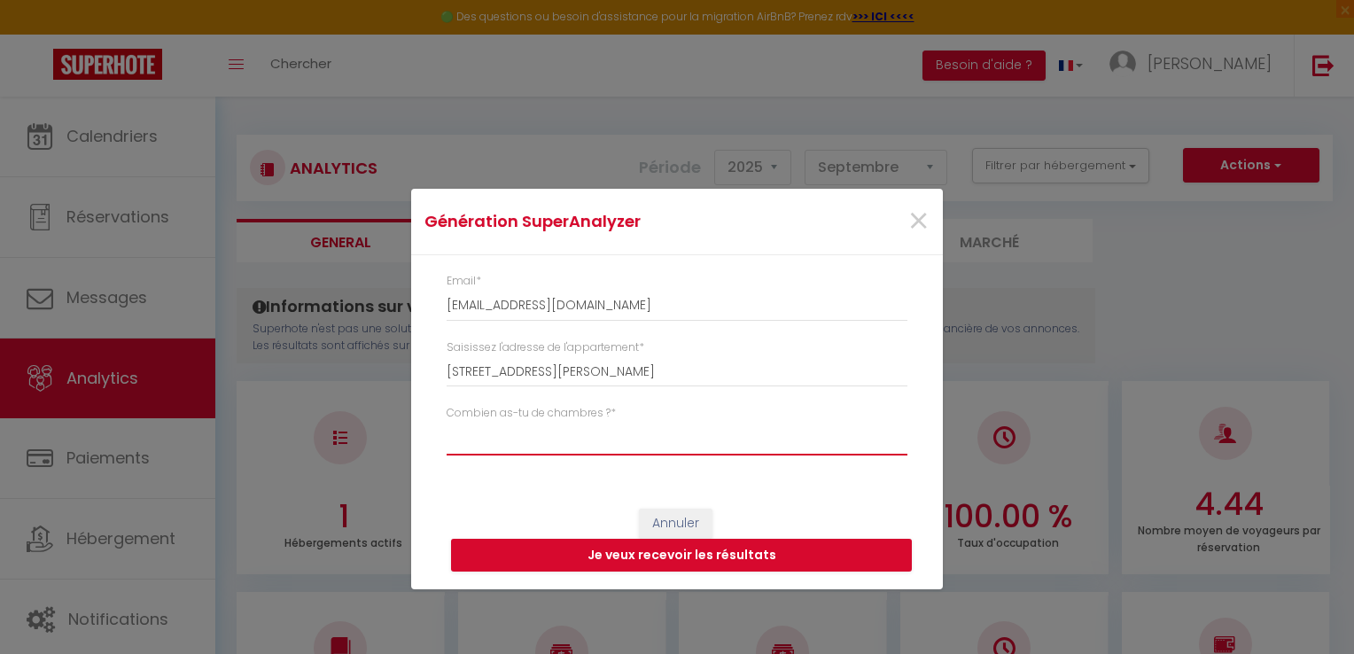
click at [535, 431] on select "Studio 1 chambre 2 chambres 3 chambres 4 chambres +" at bounding box center [677, 439] width 461 height 34
select select "t4"
click at [447, 422] on select "Studio 1 chambre 2 chambres 3 chambres 4 chambres +" at bounding box center [677, 439] width 461 height 34
click at [552, 562] on button "Je veux recevoir les résultats" at bounding box center [681, 556] width 461 height 34
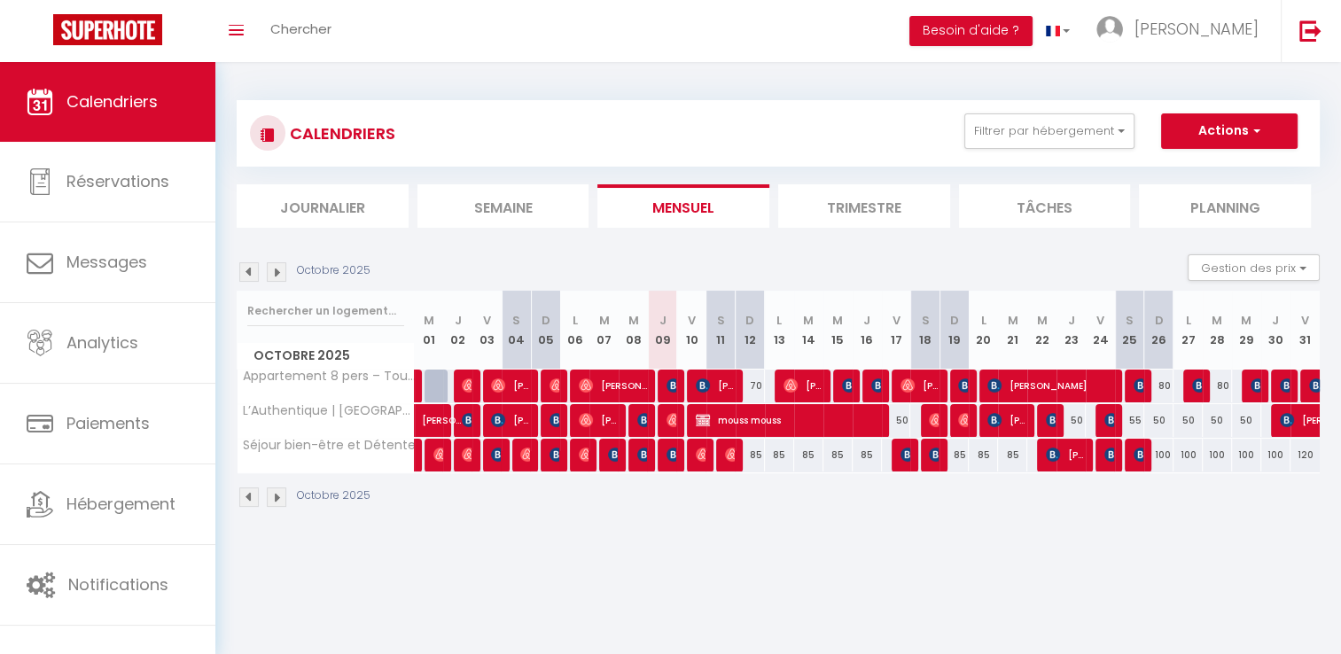
click at [284, 268] on img at bounding box center [276, 271] width 19 height 19
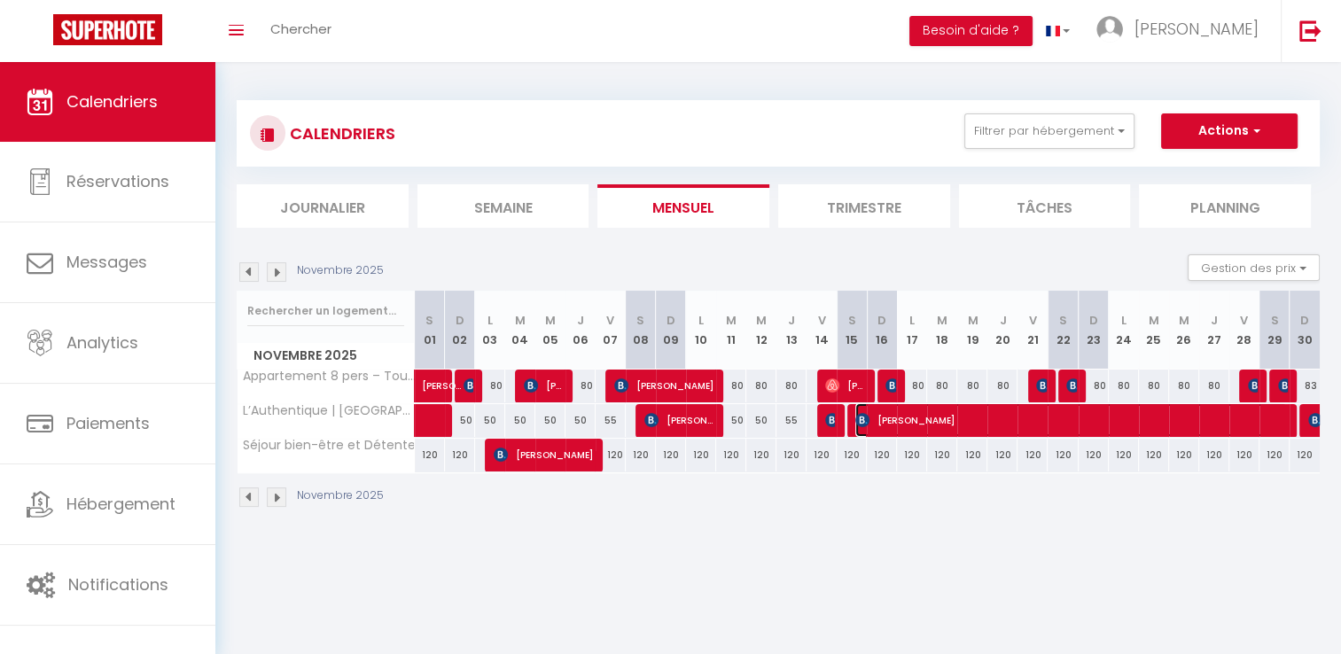
click at [957, 427] on span "Reem Alsanawi" at bounding box center [1070, 420] width 431 height 34
select select "OK"
select select "KO"
select select "0"
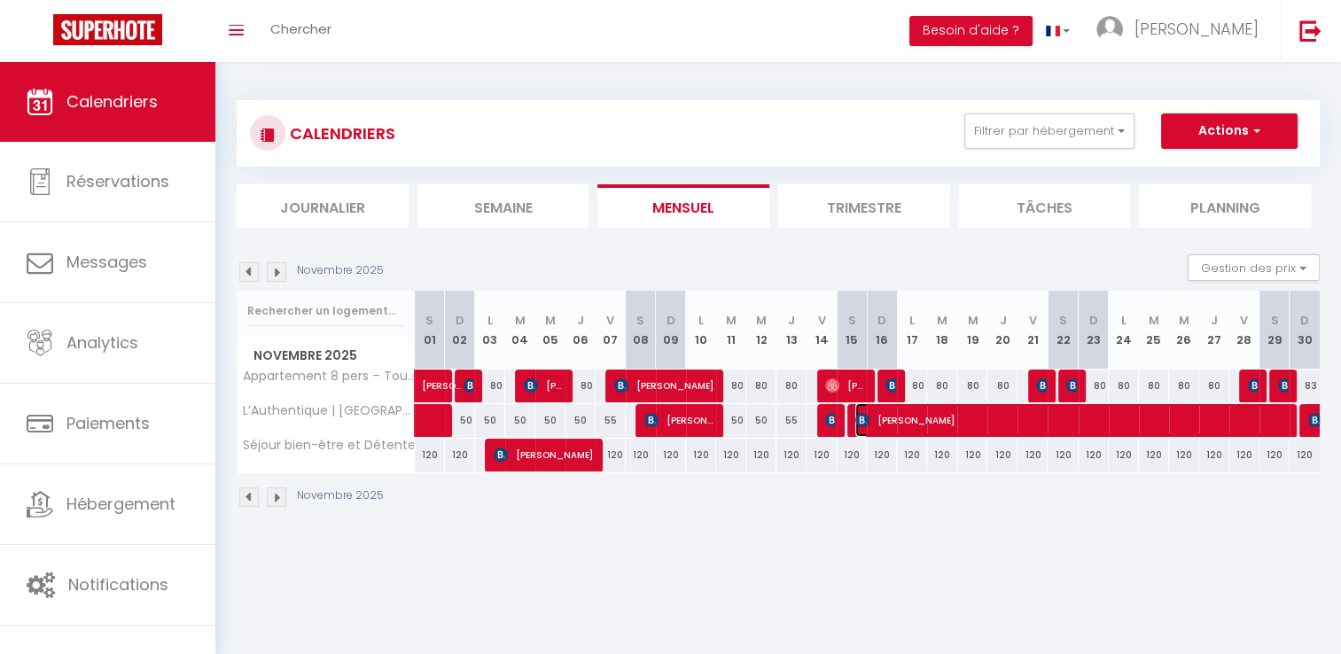
select select "1"
select select
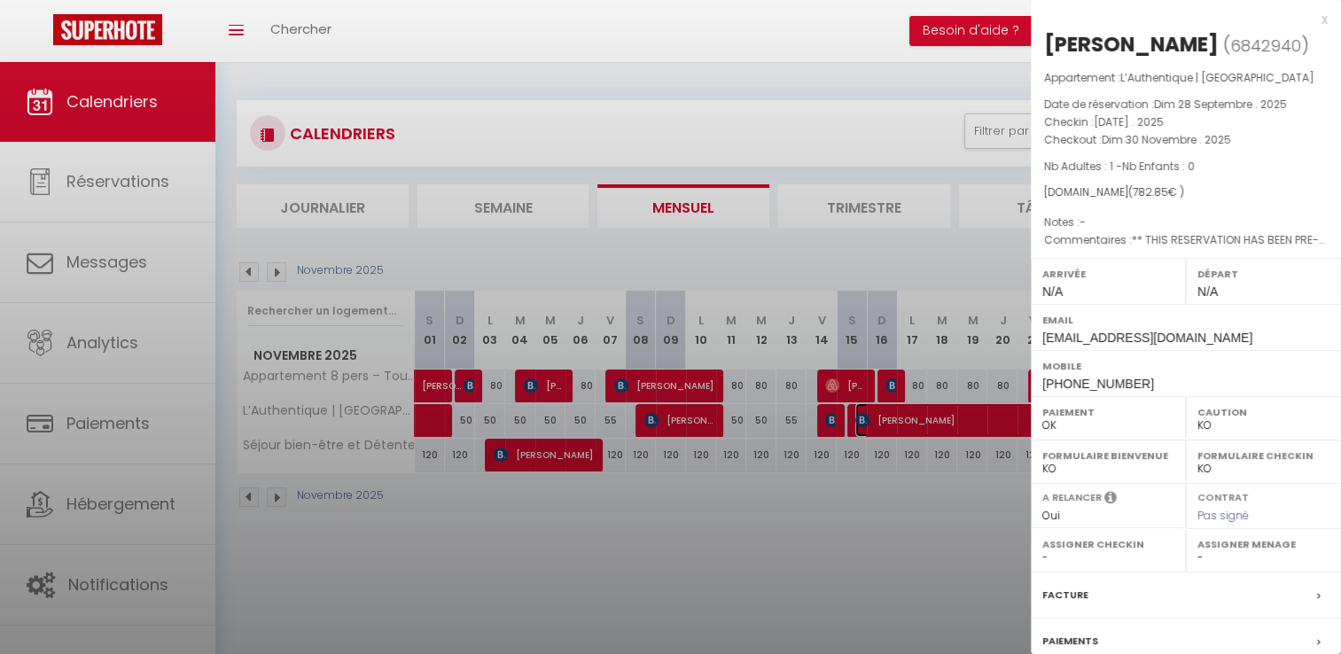
select select "50889"
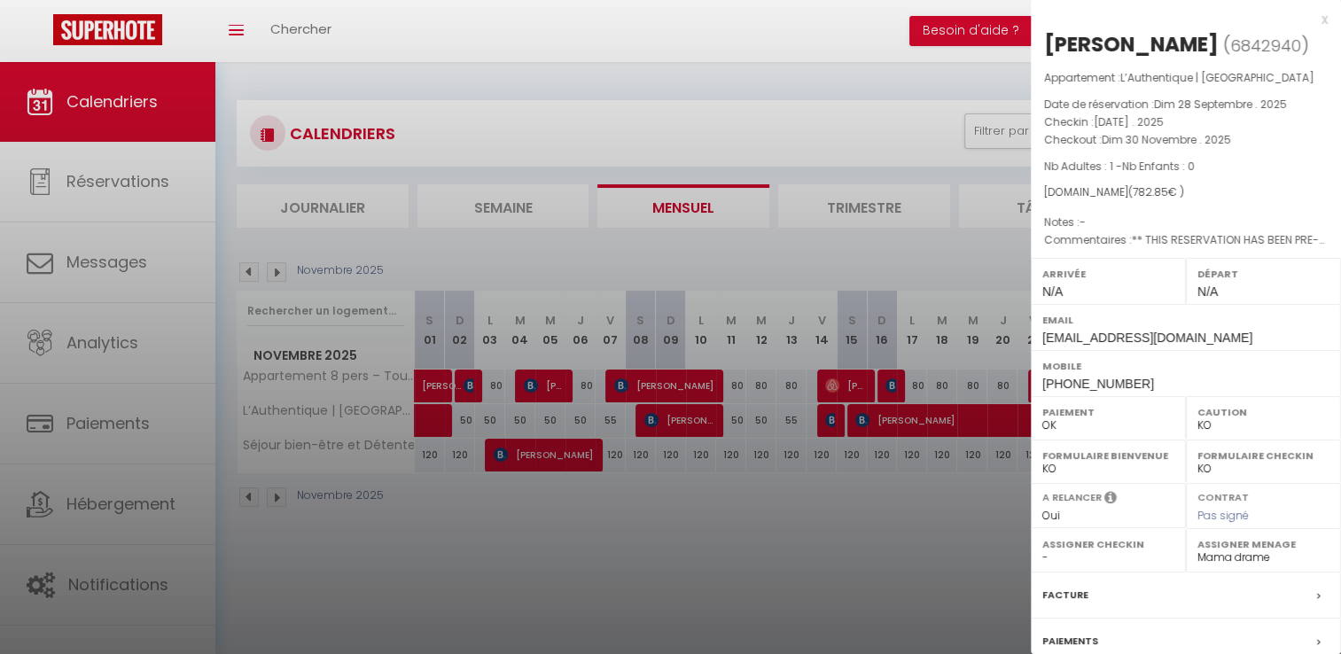
click at [928, 245] on div at bounding box center [670, 327] width 1341 height 654
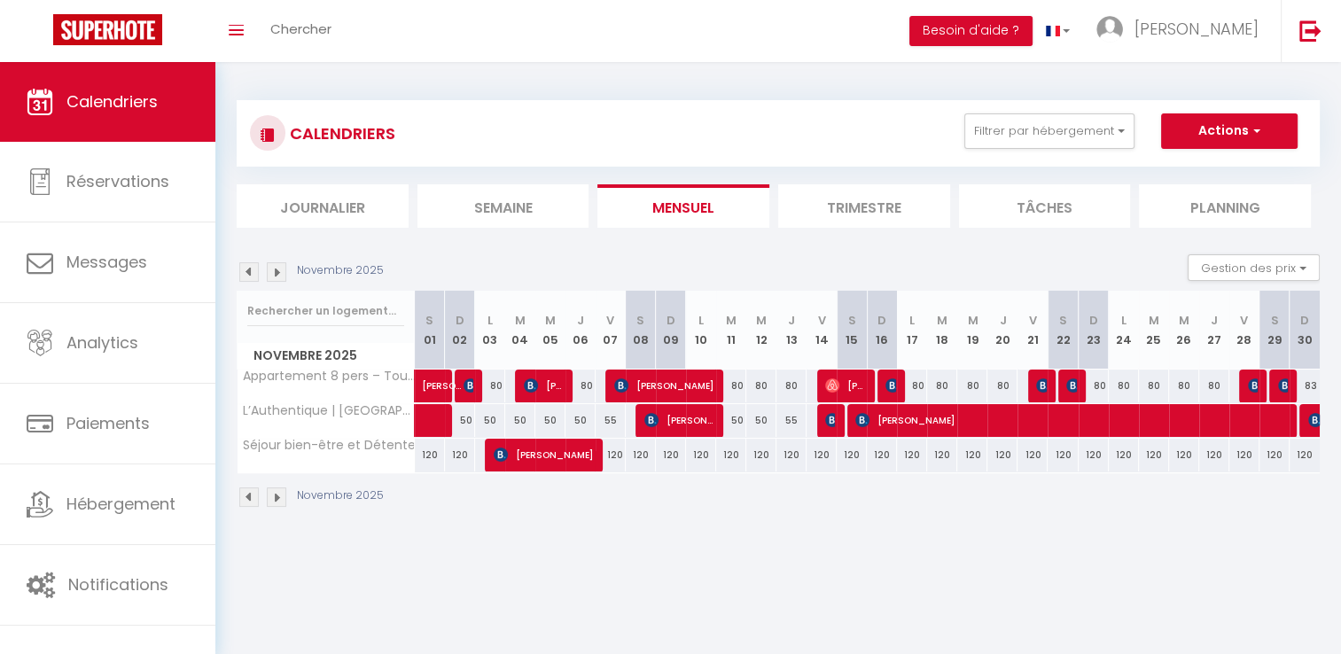
click at [246, 273] on img at bounding box center [248, 271] width 19 height 19
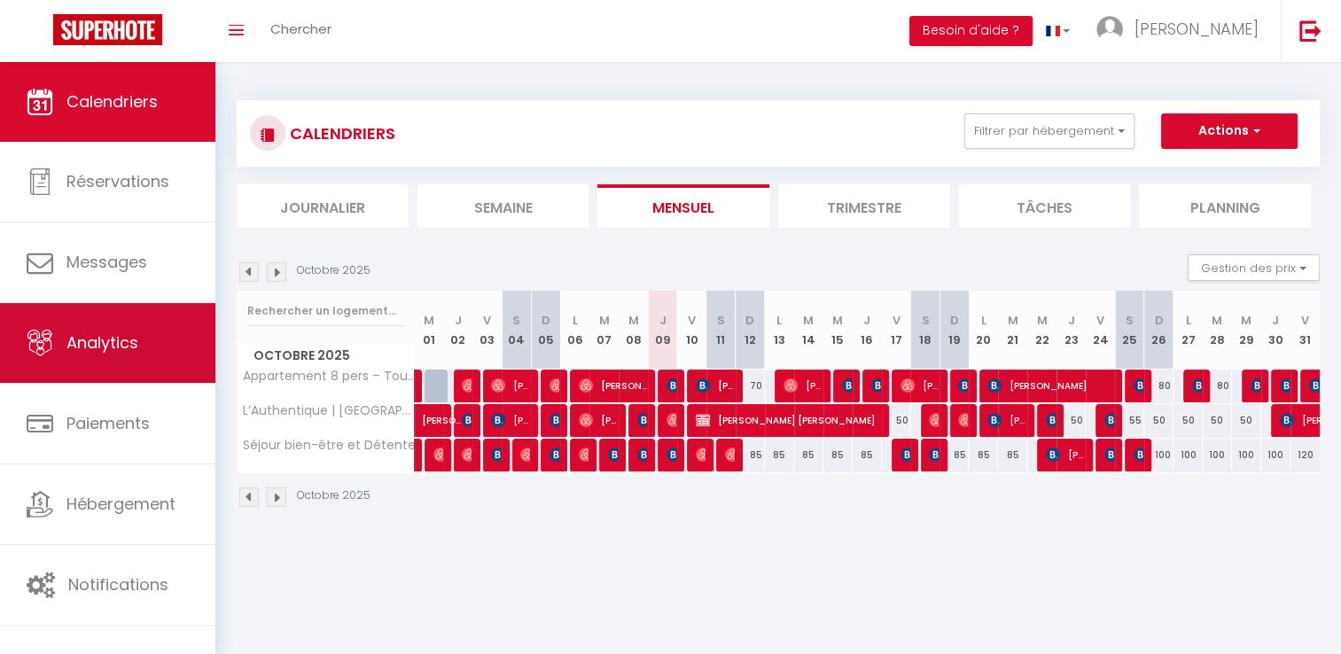
click at [99, 346] on span "Analytics" at bounding box center [102, 342] width 72 height 22
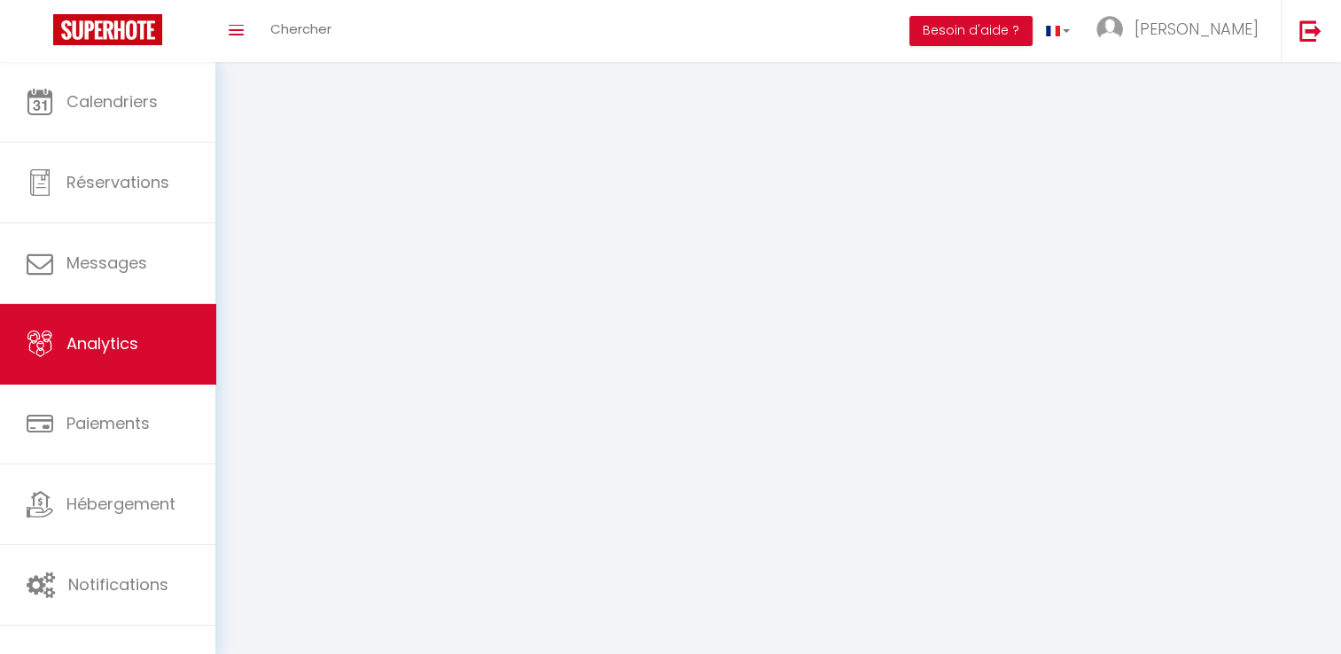
select select "2025"
select select "10"
select select
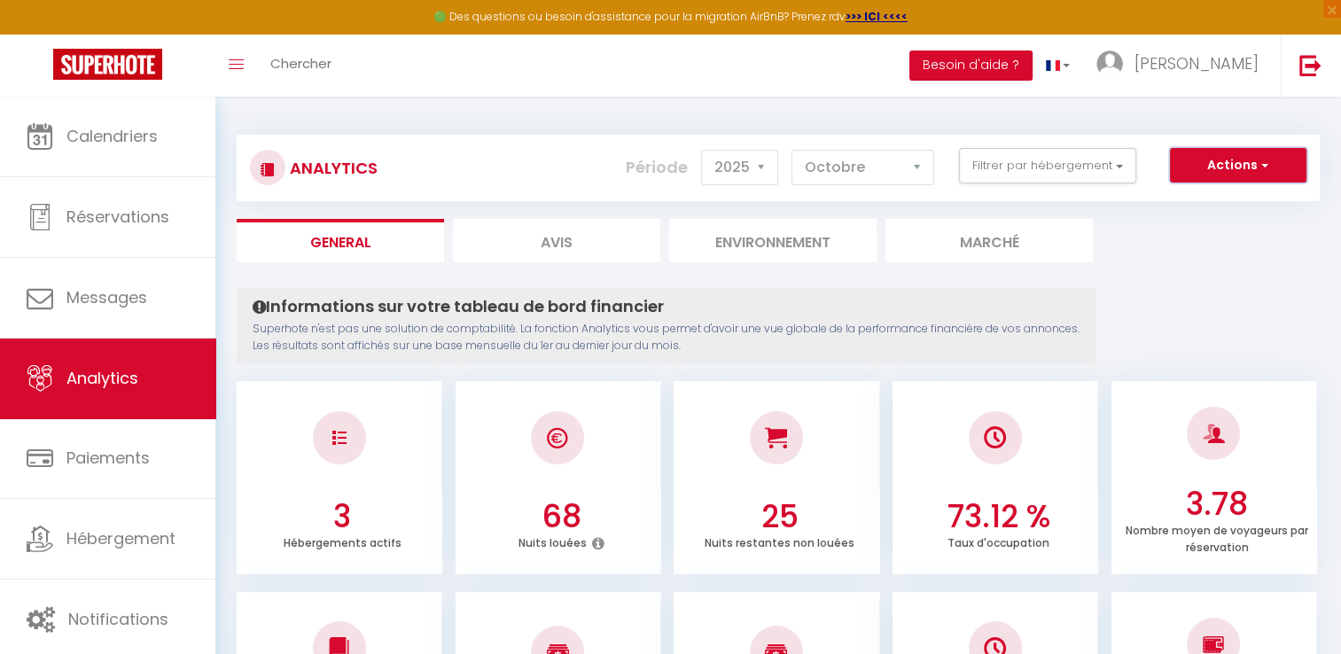
click at [1256, 172] on button "Actions" at bounding box center [1238, 165] width 136 height 35
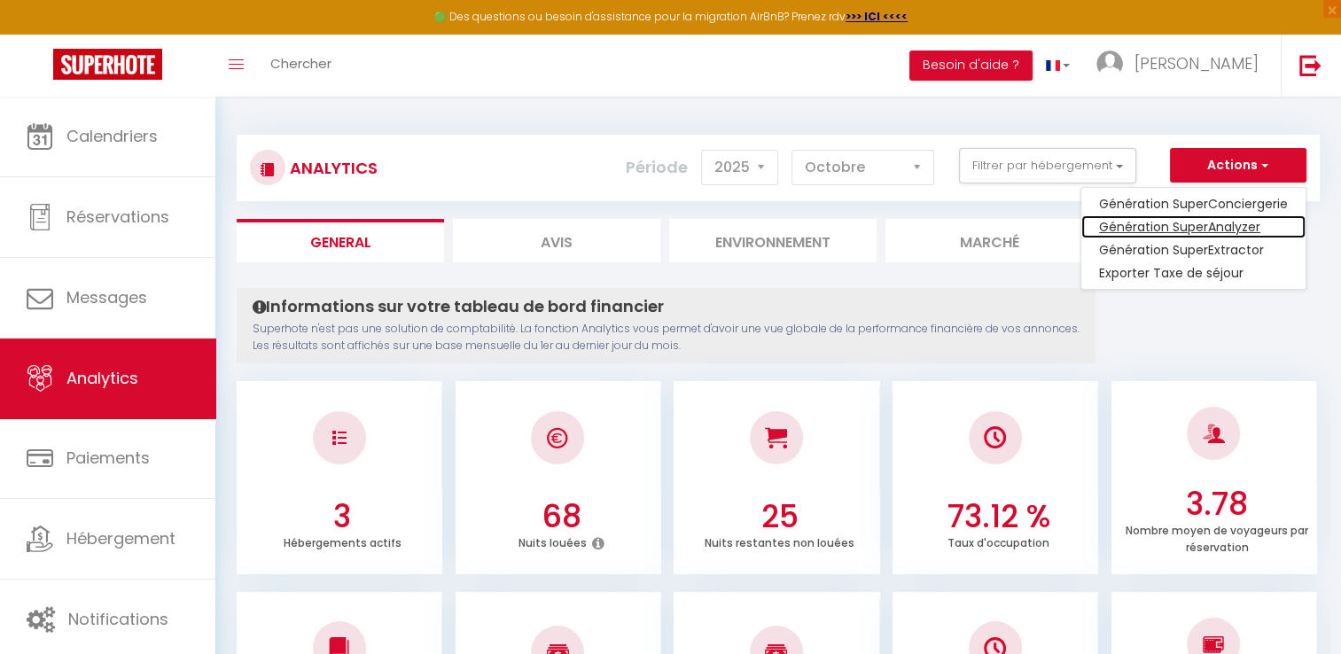
click at [1208, 221] on link "Génération SuperAnalyzer" at bounding box center [1193, 226] width 224 height 23
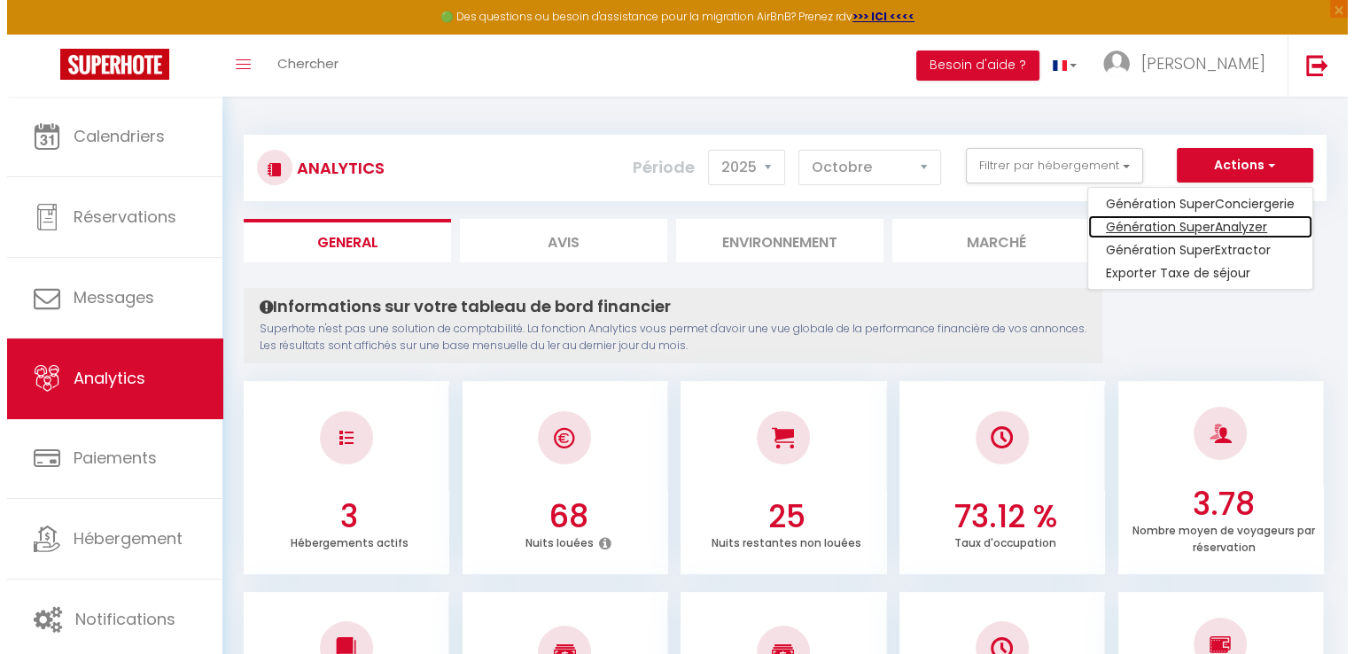
type input "[EMAIL_ADDRESS][DOMAIN_NAME]"
select select
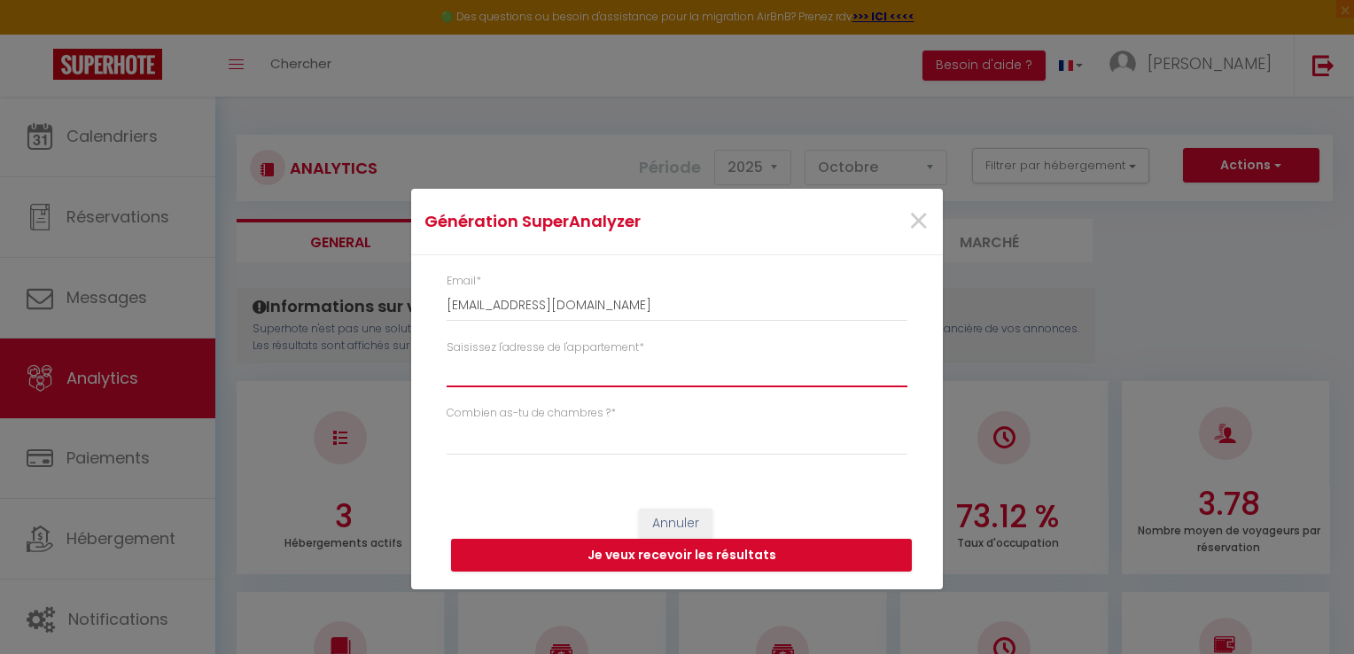
click at [500, 361] on input "Saisissez l'adresse de l'appartement *" at bounding box center [677, 371] width 461 height 32
paste input "27 Rue René Pouteau"
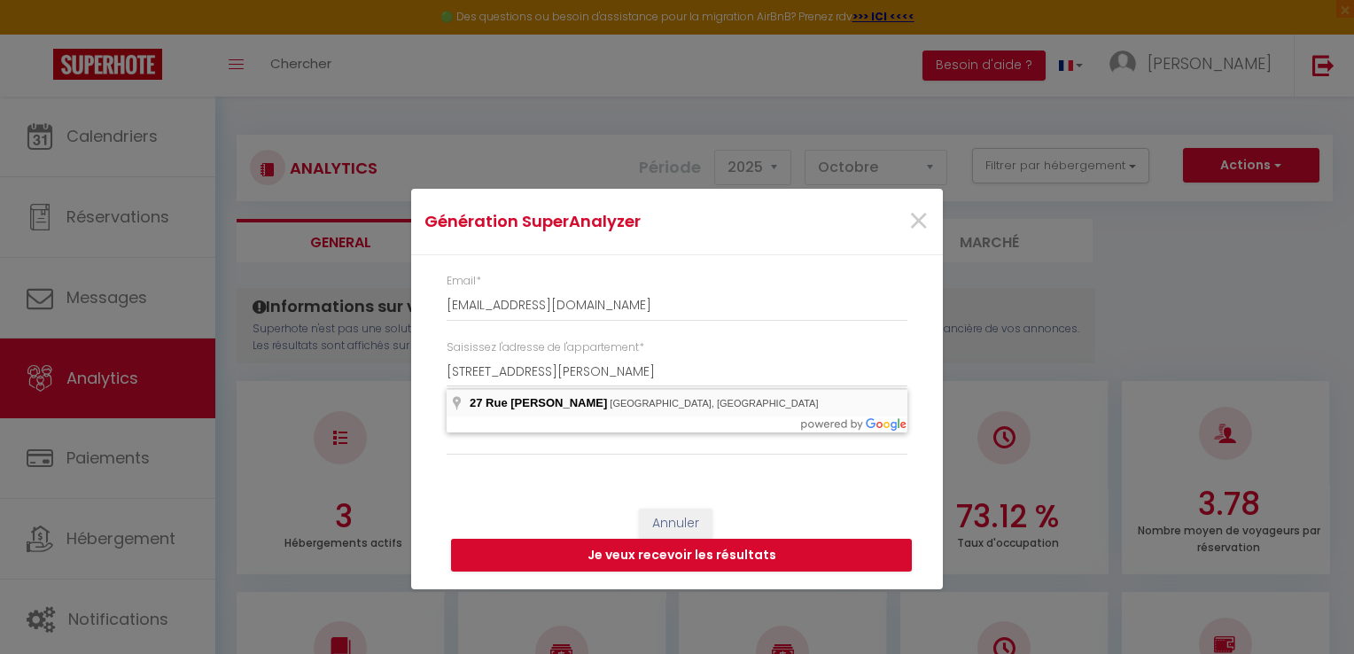
type input "27 Rue René Pouteau, Melun, France"
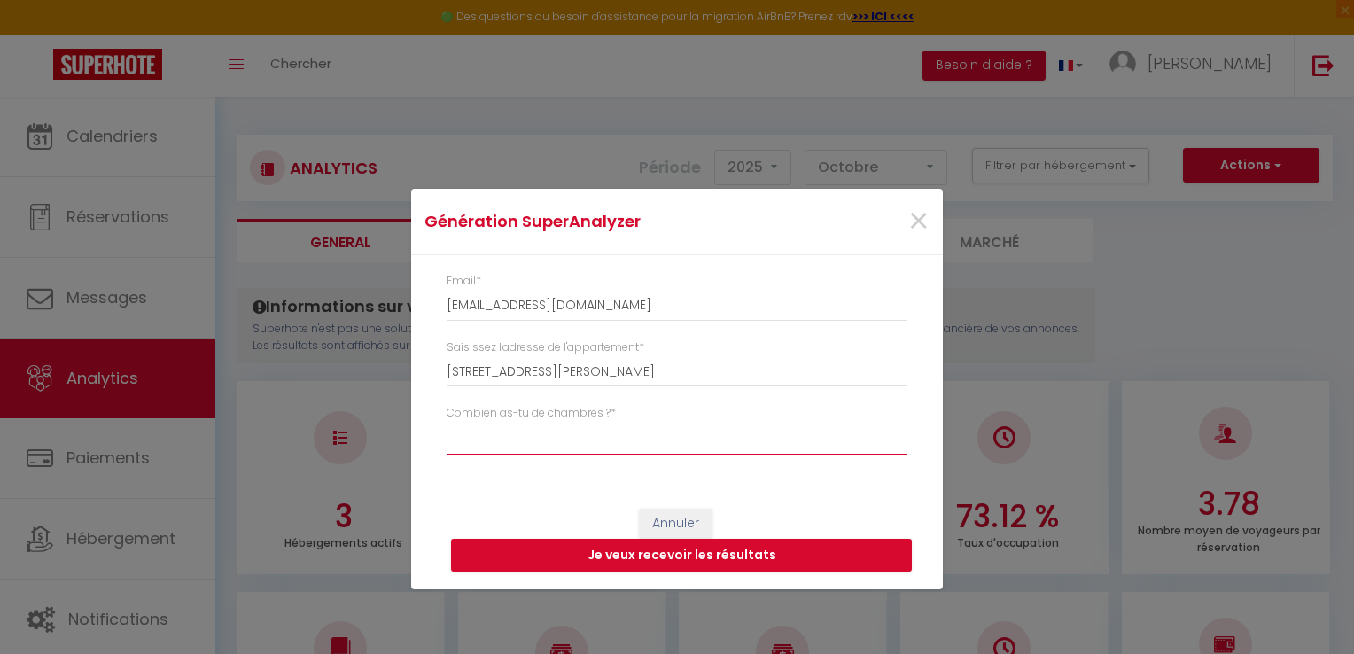
click at [503, 449] on select "Studio 1 chambre 2 chambres 3 chambres 4 chambres +" at bounding box center [677, 439] width 461 height 34
select select "studio"
click at [447, 422] on select "Studio 1 chambre 2 chambres 3 chambres 4 chambres +" at bounding box center [677, 439] width 461 height 34
click at [688, 564] on button "Je veux recevoir les résultats" at bounding box center [681, 556] width 461 height 34
